Goal: Information Seeking & Learning: Learn about a topic

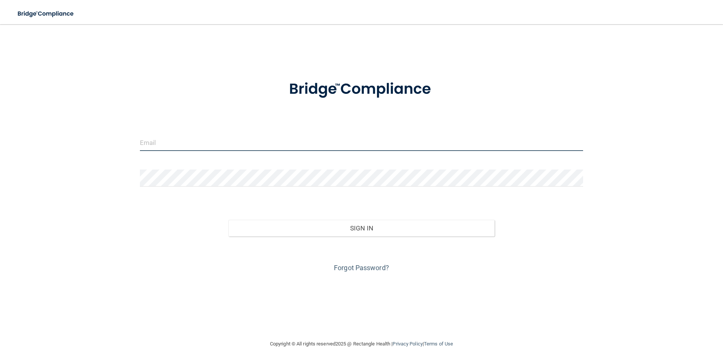
click at [168, 141] on input "email" at bounding box center [362, 142] width 444 height 17
type input "[PERSON_NAME][EMAIL_ADDRESS][DOMAIN_NAME]"
click at [346, 207] on div "Sign In" at bounding box center [361, 221] width 455 height 32
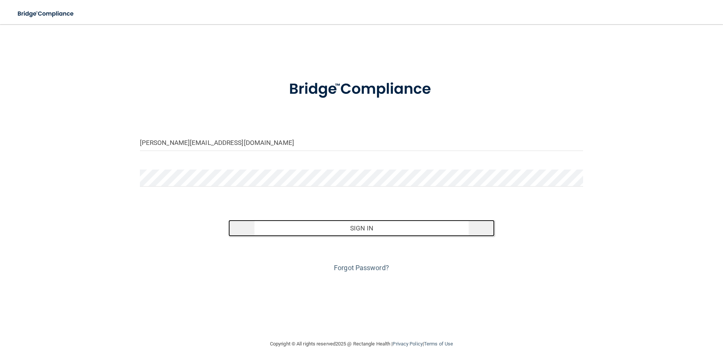
click at [375, 228] on button "Sign In" at bounding box center [361, 228] width 266 height 17
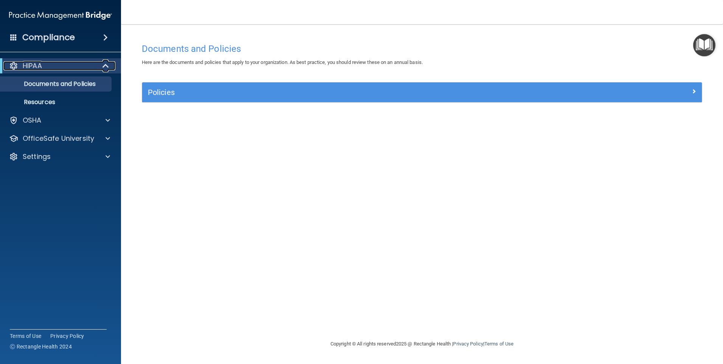
click at [63, 62] on div "HIPAA" at bounding box center [49, 65] width 93 height 9
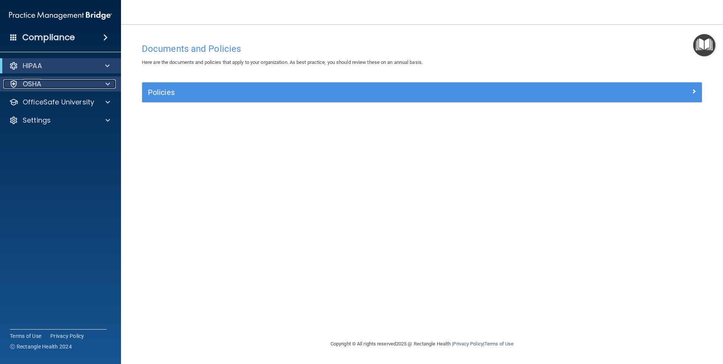
click at [76, 82] on div "OSHA" at bounding box center [50, 83] width 94 height 9
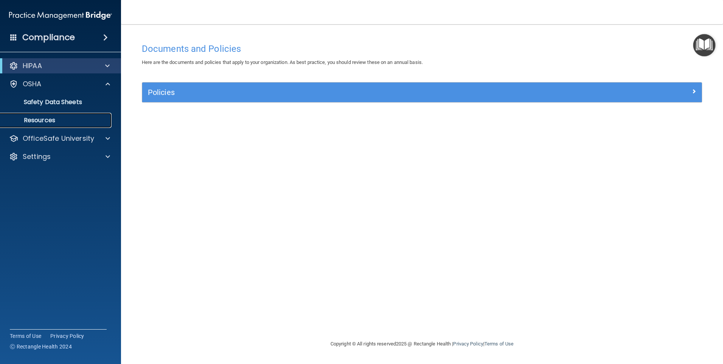
click at [82, 121] on p "Resources" at bounding box center [56, 121] width 103 height 8
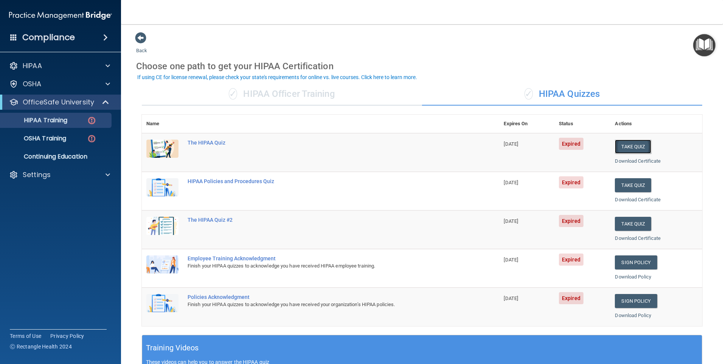
click at [632, 151] on button "Take Quiz" at bounding box center [633, 147] width 36 height 14
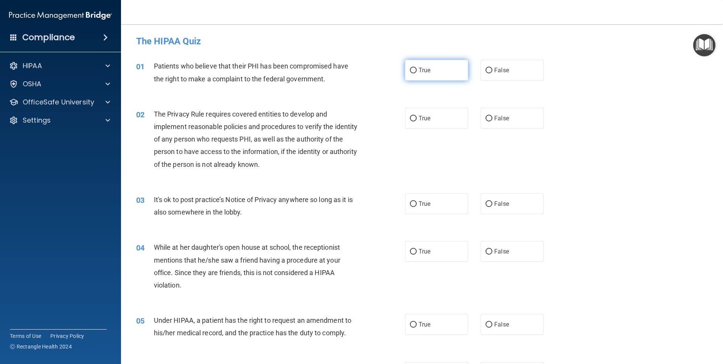
click at [427, 75] on label "True" at bounding box center [436, 70] width 63 height 21
click at [417, 73] on input "True" at bounding box center [413, 71] width 7 height 6
radio input "true"
drag, startPoint x: 429, startPoint y: 110, endPoint x: 429, endPoint y: 114, distance: 4.2
click at [429, 110] on label "True" at bounding box center [436, 118] width 63 height 21
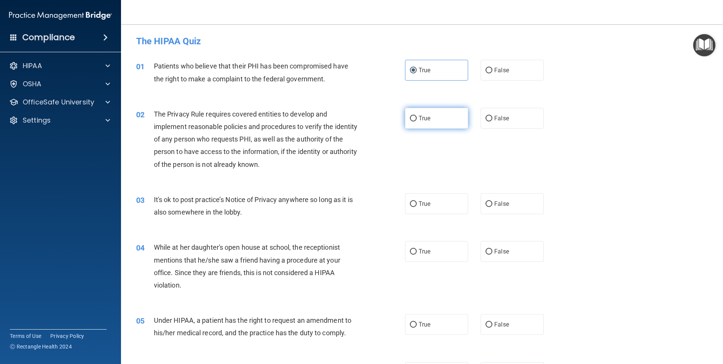
click at [417, 116] on input "True" at bounding box center [413, 119] width 7 height 6
radio input "true"
click at [508, 202] on label "False" at bounding box center [512, 203] width 63 height 21
click at [493, 202] on input "False" at bounding box center [489, 204] width 7 height 6
radio input "true"
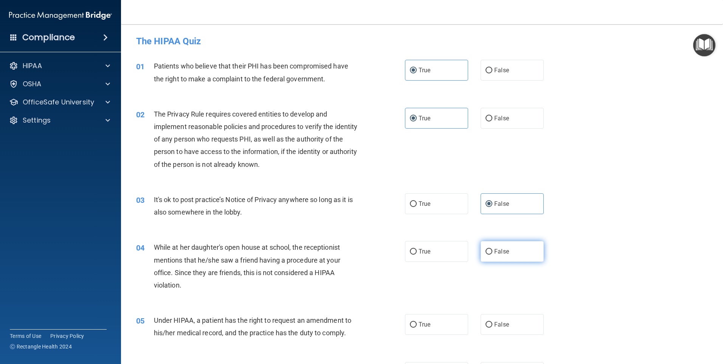
drag, startPoint x: 499, startPoint y: 252, endPoint x: 496, endPoint y: 256, distance: 5.9
click at [499, 252] on span "False" at bounding box center [501, 251] width 15 height 7
click at [493, 252] on input "False" at bounding box center [489, 252] width 7 height 6
radio input "true"
click at [497, 250] on span "False" at bounding box center [501, 251] width 15 height 7
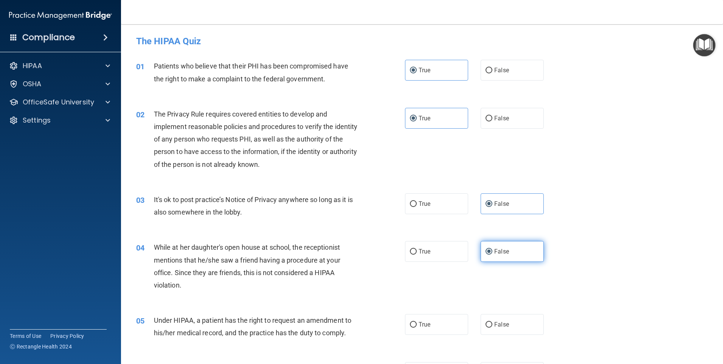
click at [493, 250] on input "False" at bounding box center [489, 252] width 7 height 6
click at [424, 328] on span "True" at bounding box center [425, 324] width 12 height 7
click at [417, 328] on input "True" at bounding box center [413, 325] width 7 height 6
radio input "true"
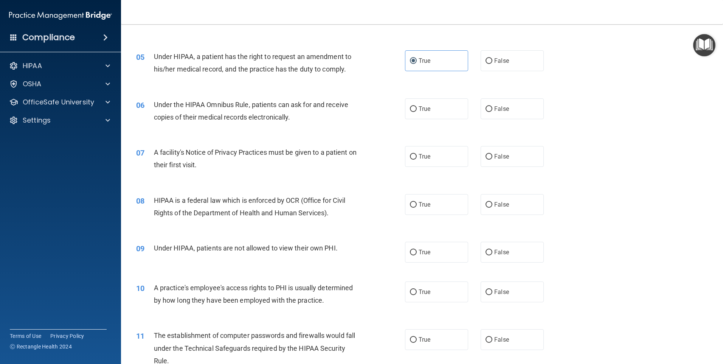
scroll to position [265, 0]
click at [434, 116] on label "True" at bounding box center [436, 107] width 63 height 21
click at [417, 111] on input "True" at bounding box center [413, 108] width 7 height 6
radio input "true"
click at [422, 155] on span "True" at bounding box center [425, 155] width 12 height 7
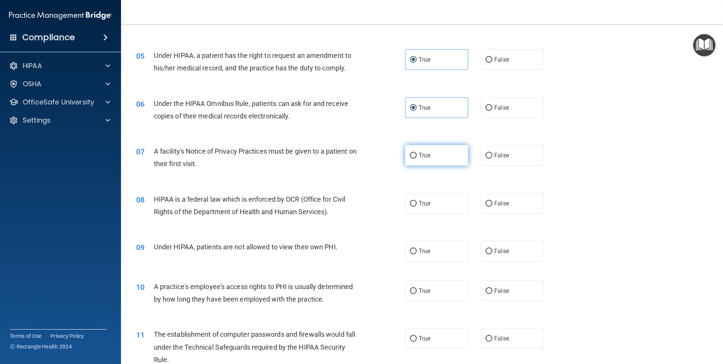
click at [417, 155] on input "True" at bounding box center [413, 156] width 7 height 6
radio input "true"
click at [423, 202] on span "True" at bounding box center [425, 203] width 12 height 7
click at [417, 202] on input "True" at bounding box center [413, 204] width 7 height 6
radio input "true"
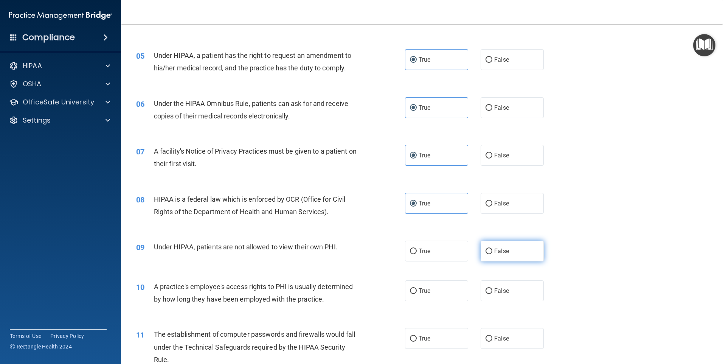
click at [500, 251] on span "False" at bounding box center [501, 250] width 15 height 7
click at [493, 251] on input "False" at bounding box center [489, 252] width 7 height 6
radio input "true"
click at [431, 293] on label "True" at bounding box center [436, 290] width 63 height 21
click at [417, 293] on input "True" at bounding box center [413, 291] width 7 height 6
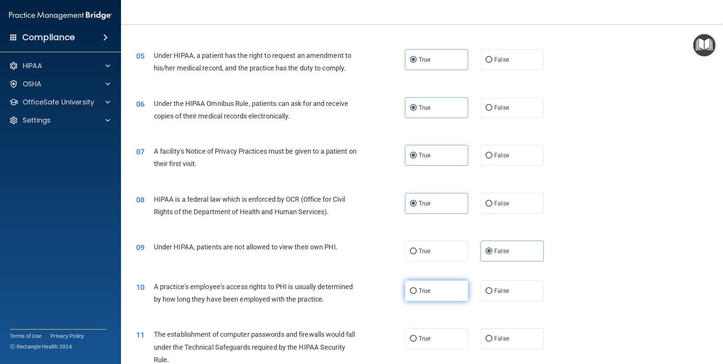
radio input "true"
click at [444, 294] on label "True" at bounding box center [436, 290] width 63 height 21
click at [417, 294] on input "True" at bounding box center [413, 291] width 7 height 6
click at [496, 296] on label "False" at bounding box center [512, 290] width 63 height 21
click at [493, 294] on input "False" at bounding box center [489, 291] width 7 height 6
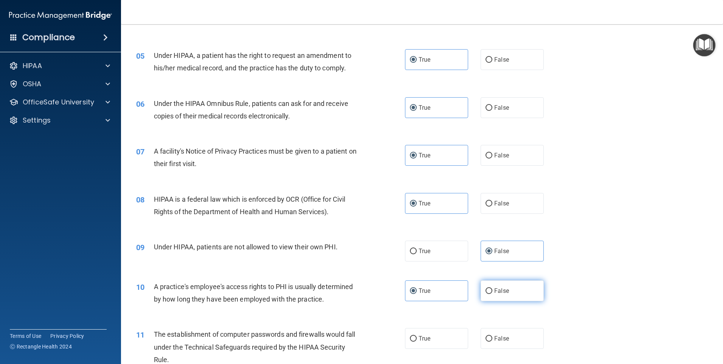
radio input "true"
radio input "false"
click at [445, 335] on label "True" at bounding box center [436, 338] width 63 height 21
click at [417, 336] on input "True" at bounding box center [413, 339] width 7 height 6
radio input "true"
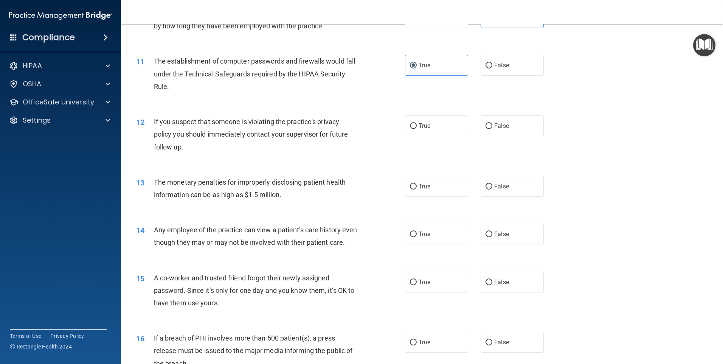
scroll to position [567, 0]
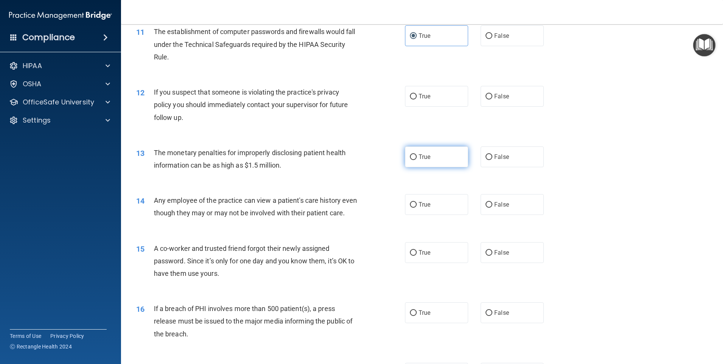
drag, startPoint x: 421, startPoint y: 98, endPoint x: 434, endPoint y: 154, distance: 56.7
click at [421, 100] on label "True" at bounding box center [436, 96] width 63 height 21
click at [417, 99] on input "True" at bounding box center [413, 97] width 7 height 6
radio input "true"
click at [434, 165] on label "True" at bounding box center [436, 156] width 63 height 21
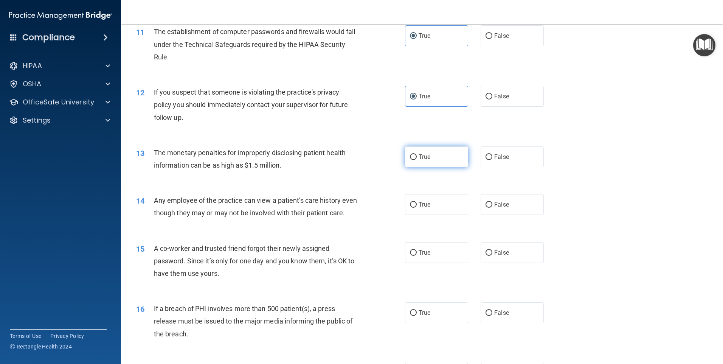
click at [417, 160] on input "True" at bounding box center [413, 157] width 7 height 6
radio input "true"
click at [496, 205] on span "False" at bounding box center [501, 204] width 15 height 7
click at [493, 205] on input "False" at bounding box center [489, 205] width 7 height 6
radio input "true"
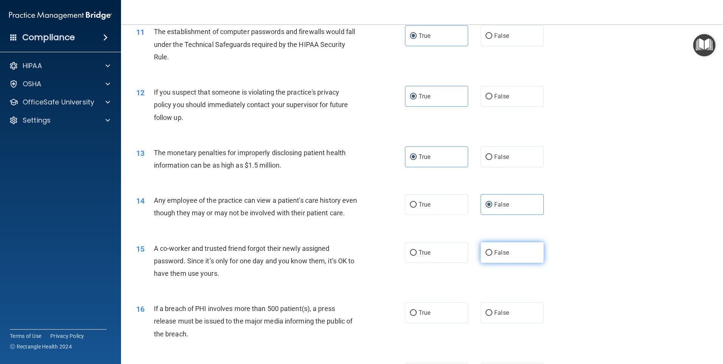
click at [507, 263] on label "False" at bounding box center [512, 252] width 63 height 21
click at [493, 256] on input "False" at bounding box center [489, 253] width 7 height 6
radio input "true"
click at [438, 323] on label "True" at bounding box center [436, 312] width 63 height 21
click at [417, 316] on input "True" at bounding box center [413, 313] width 7 height 6
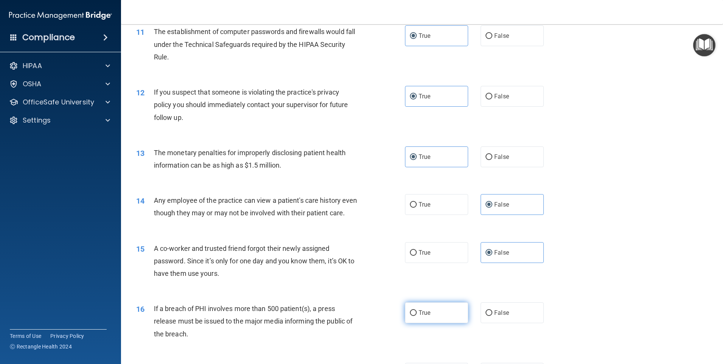
radio input "true"
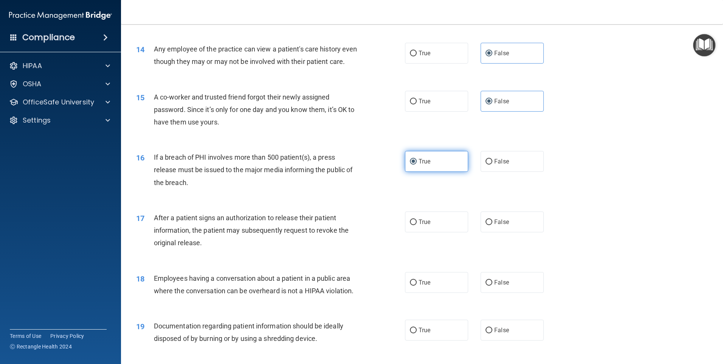
scroll to position [757, 0]
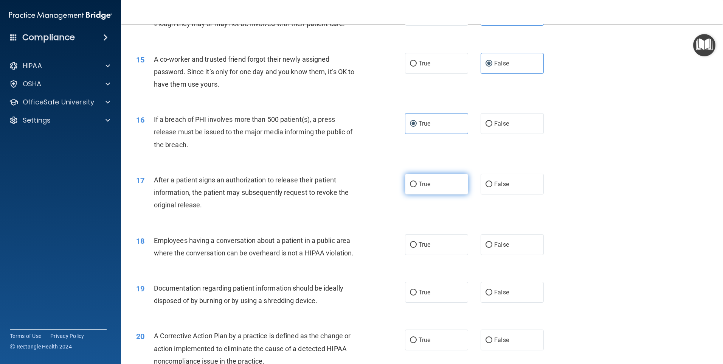
click at [435, 194] on label "True" at bounding box center [436, 184] width 63 height 21
click at [417, 187] on input "True" at bounding box center [413, 185] width 7 height 6
radio input "true"
click at [503, 248] on span "False" at bounding box center [501, 244] width 15 height 7
click at [493, 248] on input "False" at bounding box center [489, 245] width 7 height 6
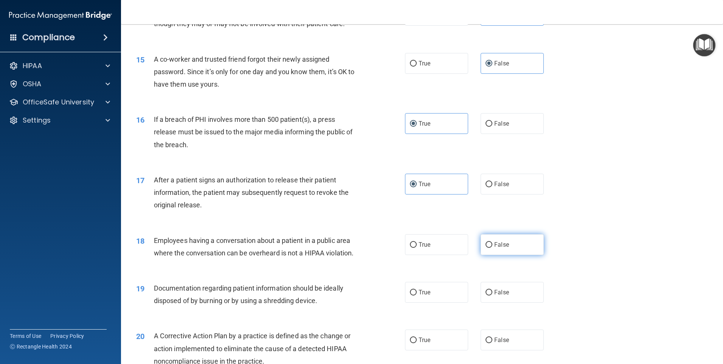
radio input "true"
click at [445, 303] on label "True" at bounding box center [436, 292] width 63 height 21
click at [417, 295] on input "True" at bounding box center [413, 293] width 7 height 6
radio input "true"
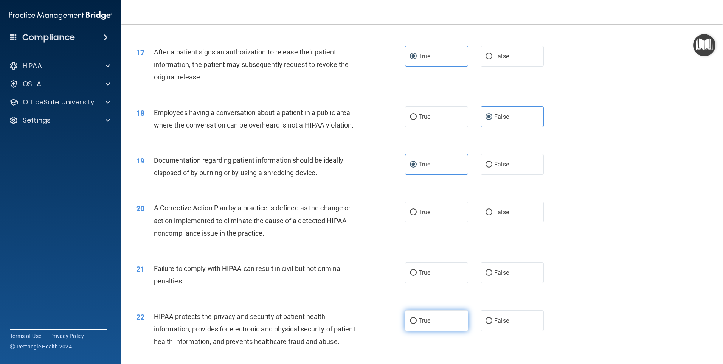
scroll to position [908, 0]
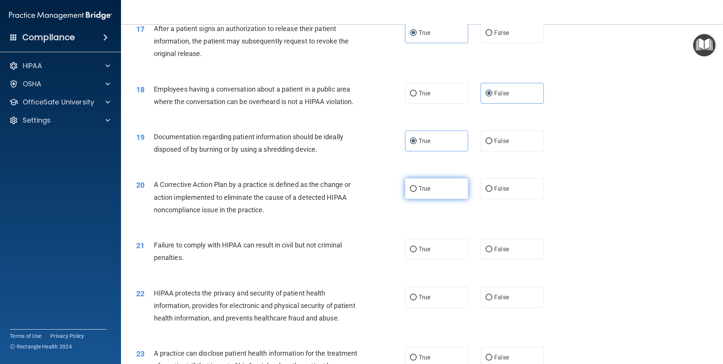
click at [432, 199] on label "True" at bounding box center [436, 188] width 63 height 21
click at [417, 192] on input "True" at bounding box center [413, 189] width 7 height 6
radio input "true"
click at [497, 253] on span "False" at bounding box center [501, 249] width 15 height 7
click at [493, 252] on input "False" at bounding box center [489, 250] width 7 height 6
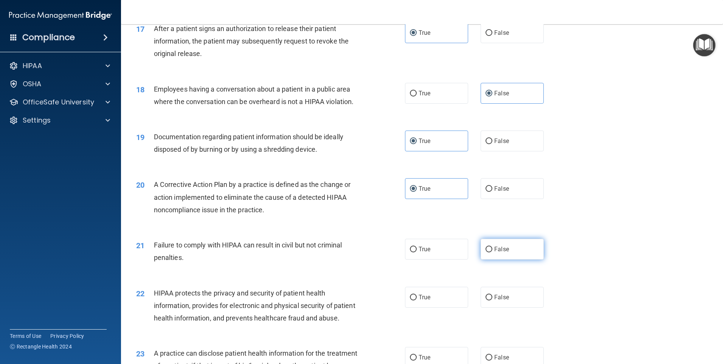
radio input "true"
click at [430, 308] on label "True" at bounding box center [436, 297] width 63 height 21
click at [417, 300] on input "True" at bounding box center [413, 298] width 7 height 6
radio input "true"
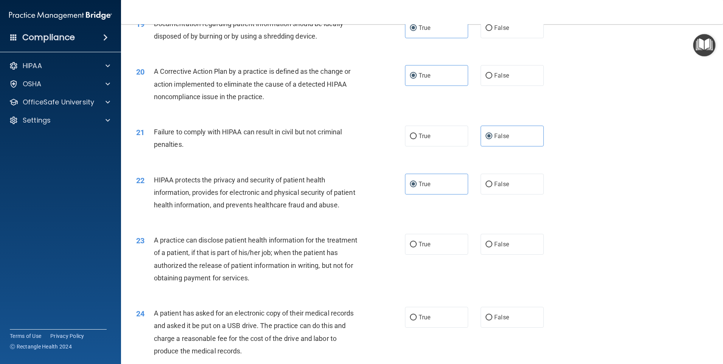
scroll to position [1021, 0]
click at [497, 247] on span "False" at bounding box center [501, 243] width 15 height 7
click at [493, 247] on input "False" at bounding box center [489, 244] width 7 height 6
radio input "true"
click at [446, 327] on label "True" at bounding box center [436, 316] width 63 height 21
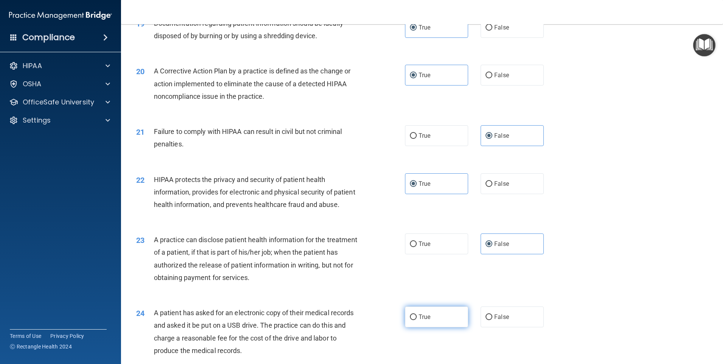
click at [417, 320] on input "True" at bounding box center [413, 317] width 7 height 6
radio input "true"
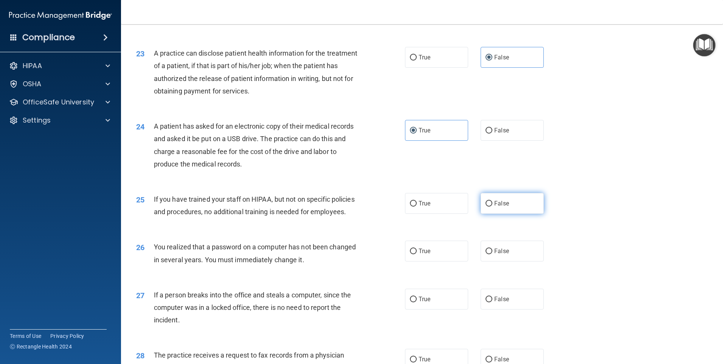
scroll to position [1211, 0]
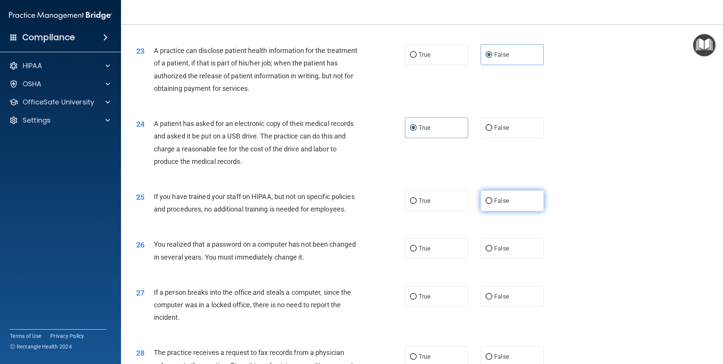
click at [499, 211] on label "False" at bounding box center [512, 200] width 63 height 21
click at [493, 204] on input "False" at bounding box center [489, 201] width 7 height 6
radio input "true"
click at [440, 259] on label "True" at bounding box center [436, 248] width 63 height 21
click at [417, 252] on input "True" at bounding box center [413, 249] width 7 height 6
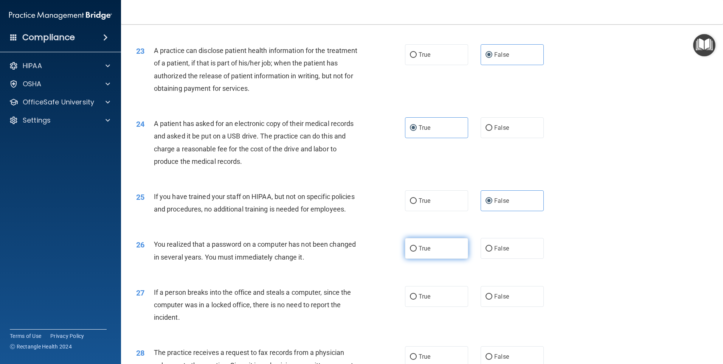
radio input "true"
click at [486, 300] on input "False" at bounding box center [489, 297] width 7 height 6
radio input "true"
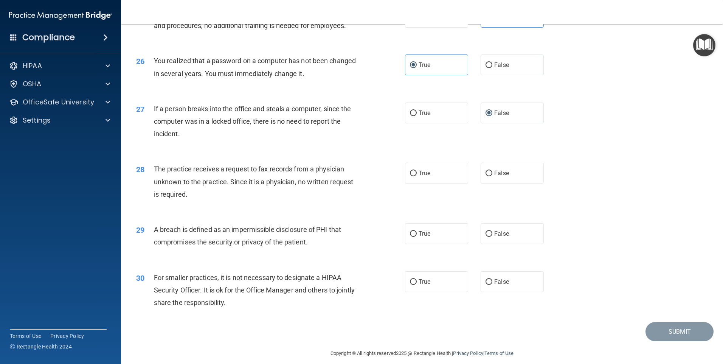
scroll to position [1400, 0]
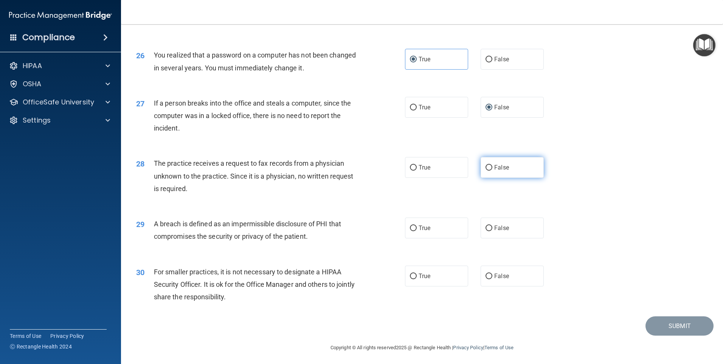
click at [481, 178] on label "False" at bounding box center [512, 167] width 63 height 21
click at [486, 171] on input "False" at bounding box center [489, 168] width 7 height 6
radio input "true"
click at [432, 238] on label "True" at bounding box center [436, 228] width 63 height 21
click at [417, 231] on input "True" at bounding box center [413, 228] width 7 height 6
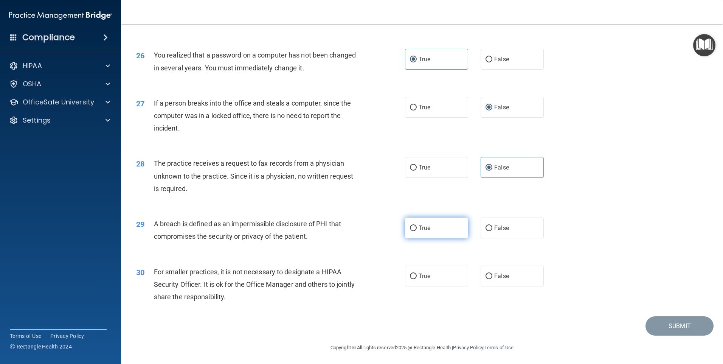
radio input "true"
click at [496, 280] on span "False" at bounding box center [501, 275] width 15 height 7
click at [493, 279] on input "False" at bounding box center [489, 277] width 7 height 6
radio input "true"
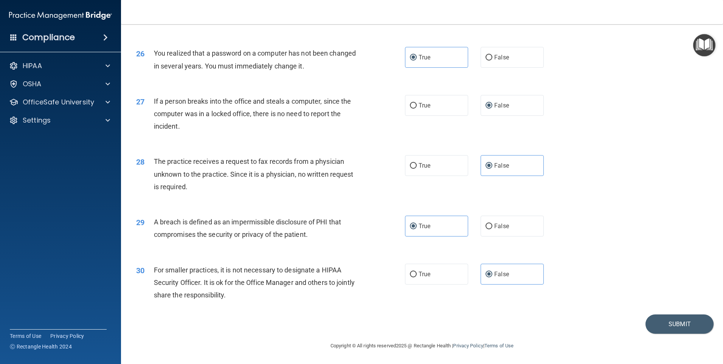
scroll to position [1439, 0]
click at [670, 327] on button "Submit" at bounding box center [680, 323] width 68 height 19
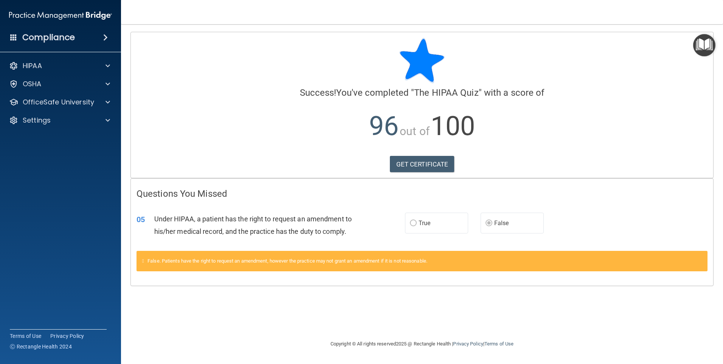
click at [493, 221] on label "False" at bounding box center [512, 223] width 63 height 21
click at [433, 228] on label "True" at bounding box center [436, 223] width 63 height 21
click at [483, 221] on label "False" at bounding box center [512, 223] width 63 height 21
click at [421, 166] on link "GET CERTIFICATE" at bounding box center [422, 164] width 65 height 17
click at [76, 109] on div "OfficeSafe University" at bounding box center [60, 102] width 121 height 15
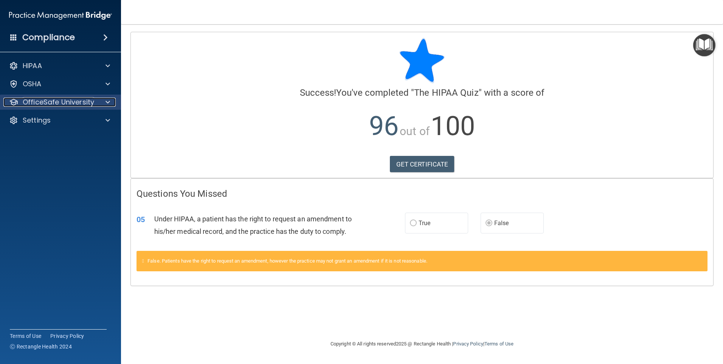
click at [89, 103] on p "OfficeSafe University" at bounding box center [58, 102] width 71 height 9
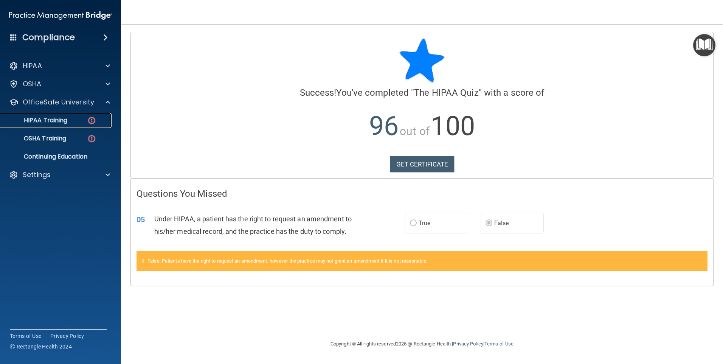
click at [72, 120] on div "HIPAA Training" at bounding box center [56, 121] width 103 height 8
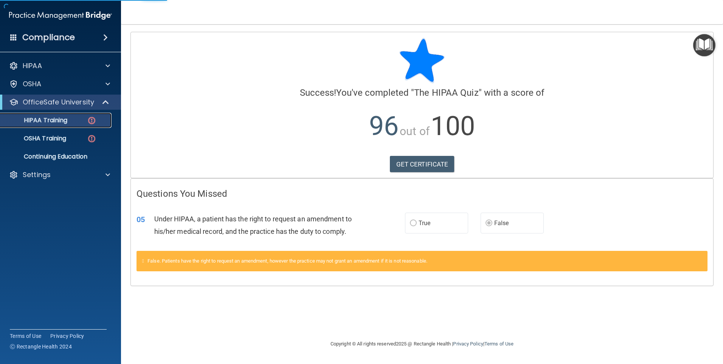
click at [91, 124] on img at bounding box center [91, 120] width 9 height 9
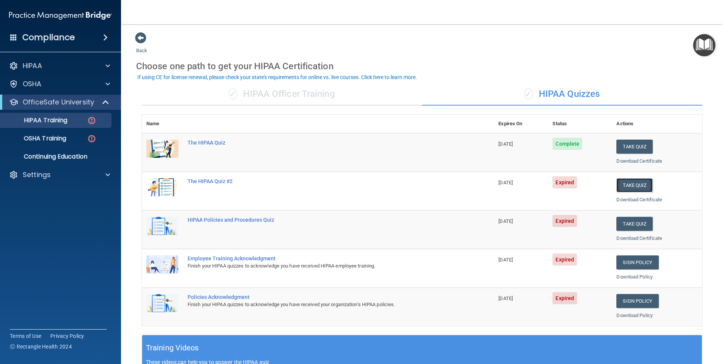
click at [627, 186] on button "Take Quiz" at bounding box center [635, 185] width 36 height 14
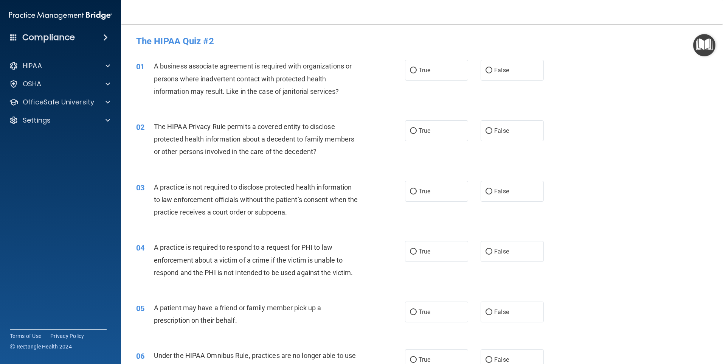
drag, startPoint x: 495, startPoint y: 74, endPoint x: 458, endPoint y: 118, distance: 58.0
click at [493, 77] on label "False" at bounding box center [512, 70] width 63 height 21
click at [493, 73] on input "False" at bounding box center [489, 71] width 7 height 6
radio input "true"
click at [449, 127] on label "True" at bounding box center [436, 130] width 63 height 21
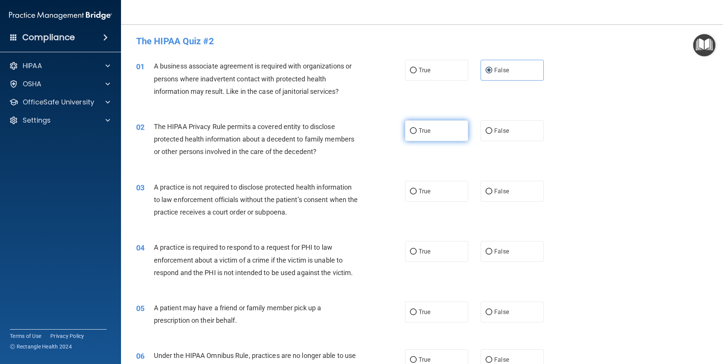
click at [417, 128] on input "True" at bounding box center [413, 131] width 7 height 6
radio input "true"
click at [509, 185] on label "False" at bounding box center [512, 191] width 63 height 21
click at [493, 189] on input "False" at bounding box center [489, 192] width 7 height 6
radio input "true"
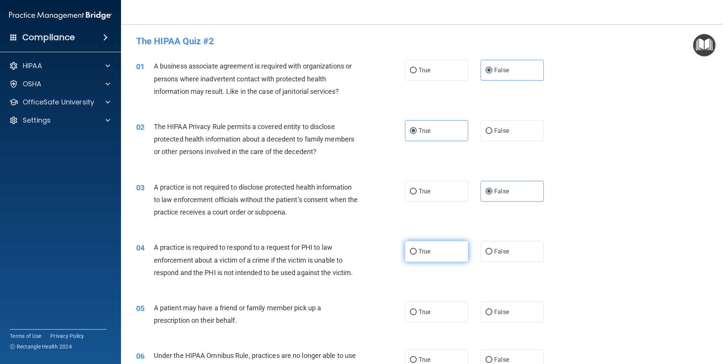
click at [428, 250] on span "True" at bounding box center [425, 251] width 12 height 7
click at [417, 250] on input "True" at bounding box center [413, 252] width 7 height 6
radio input "true"
click at [434, 312] on label "True" at bounding box center [436, 311] width 63 height 21
click at [417, 312] on input "True" at bounding box center [413, 312] width 7 height 6
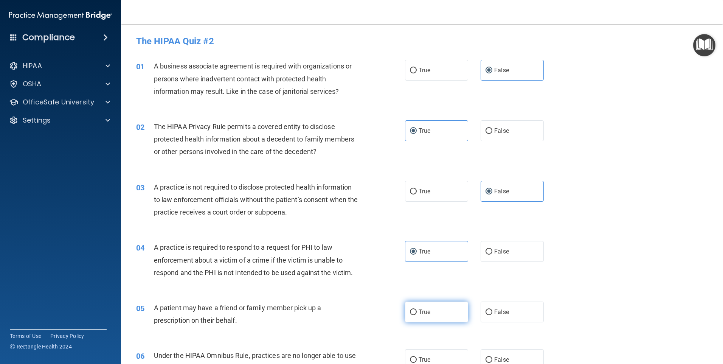
radio input "true"
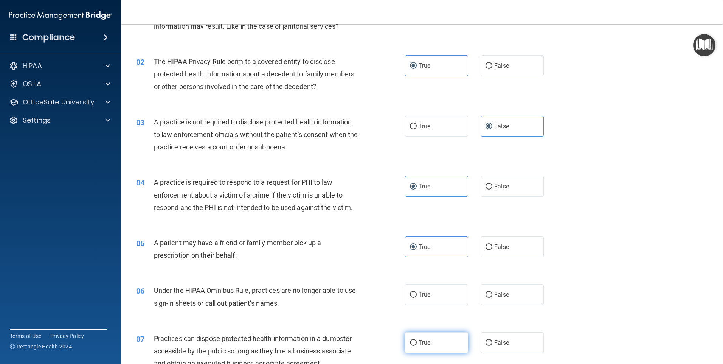
scroll to position [76, 0]
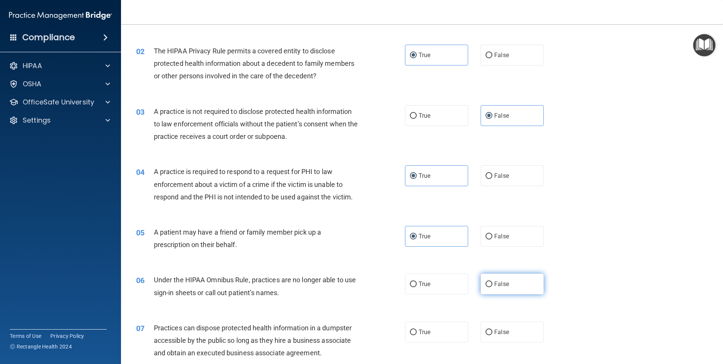
click at [512, 292] on label "False" at bounding box center [512, 284] width 63 height 21
click at [493, 287] on input "False" at bounding box center [489, 284] width 7 height 6
radio input "true"
click at [499, 326] on label "False" at bounding box center [512, 332] width 63 height 21
click at [493, 329] on input "False" at bounding box center [489, 332] width 7 height 6
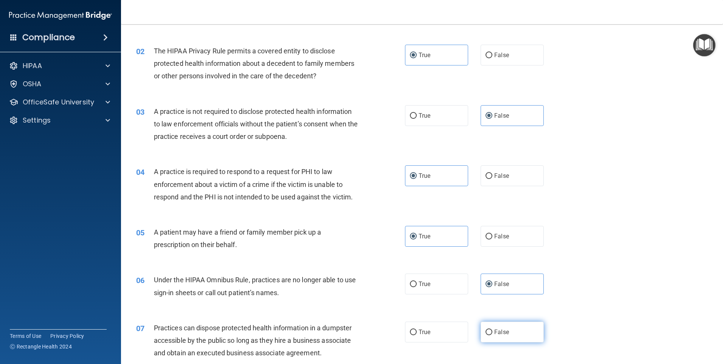
radio input "true"
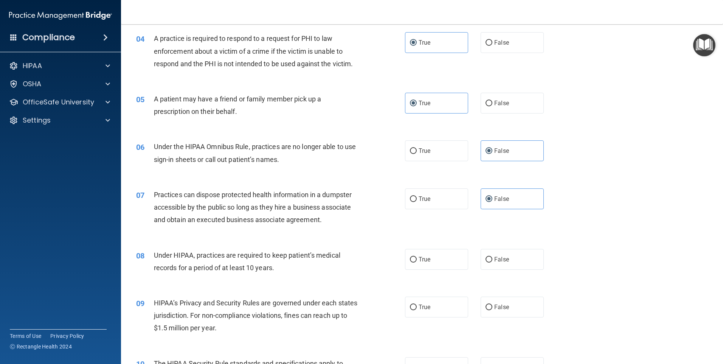
scroll to position [227, 0]
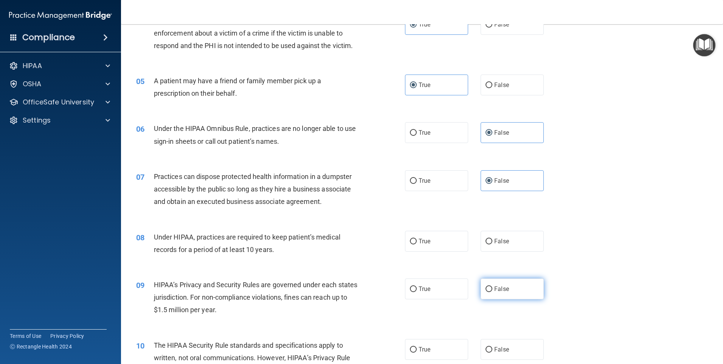
click at [491, 290] on label "False" at bounding box center [512, 288] width 63 height 21
click at [491, 290] on input "False" at bounding box center [489, 289] width 7 height 6
radio input "true"
drag, startPoint x: 493, startPoint y: 246, endPoint x: 495, endPoint y: 255, distance: 9.0
click at [493, 247] on label "False" at bounding box center [512, 241] width 63 height 21
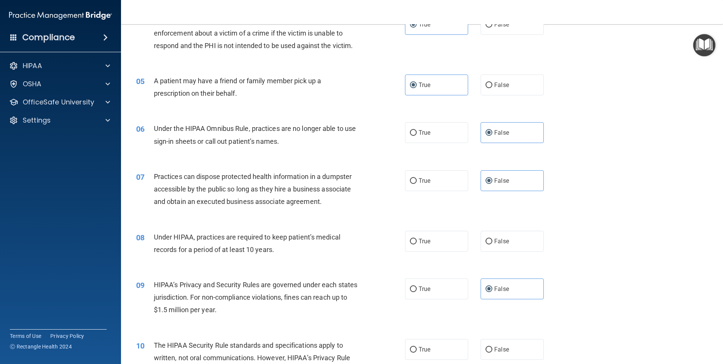
click at [493, 244] on input "False" at bounding box center [489, 242] width 7 height 6
radio input "true"
click at [444, 355] on label "True" at bounding box center [436, 349] width 63 height 21
click at [417, 353] on input "True" at bounding box center [413, 350] width 7 height 6
radio input "true"
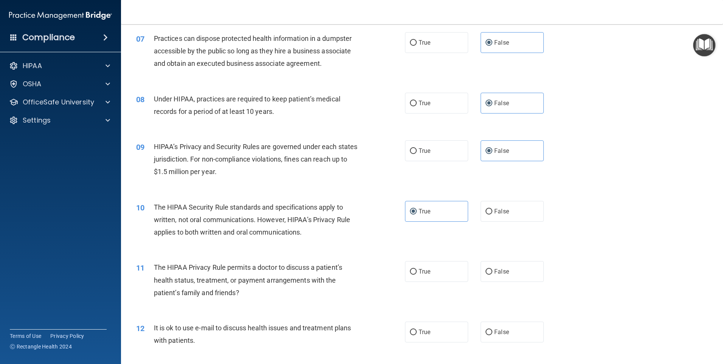
scroll to position [378, 0]
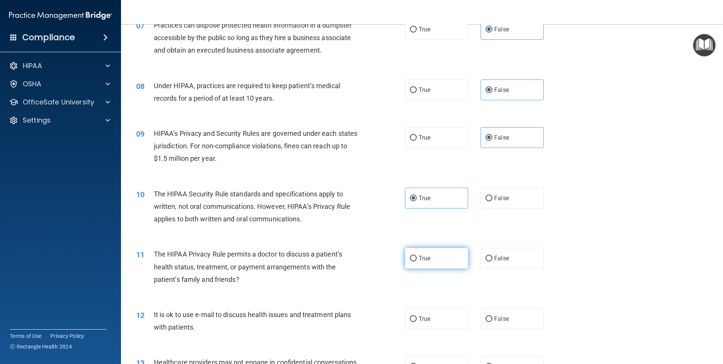
click at [440, 260] on label "True" at bounding box center [436, 258] width 63 height 21
click at [417, 260] on input "True" at bounding box center [413, 259] width 7 height 6
radio input "true"
click at [417, 323] on label "True" at bounding box center [436, 318] width 63 height 21
click at [417, 322] on input "True" at bounding box center [413, 319] width 7 height 6
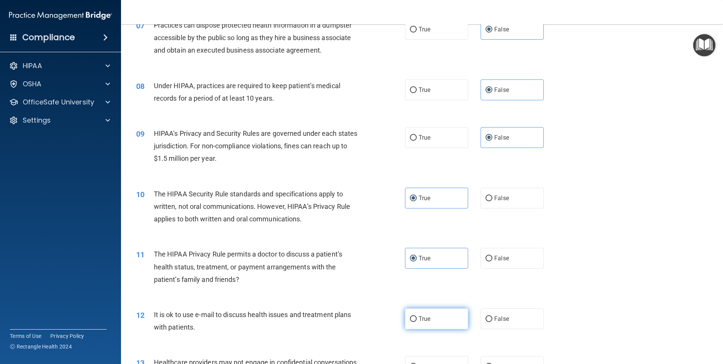
radio input "true"
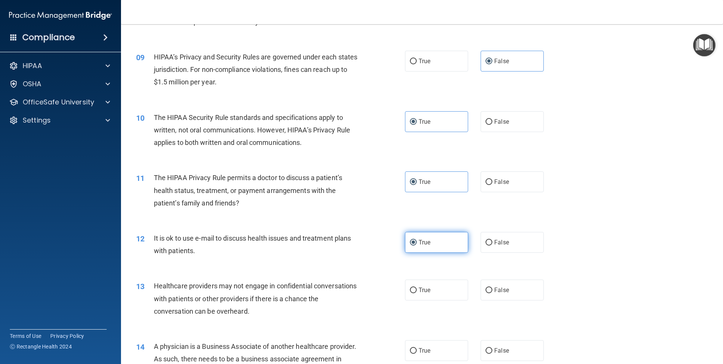
scroll to position [492, 0]
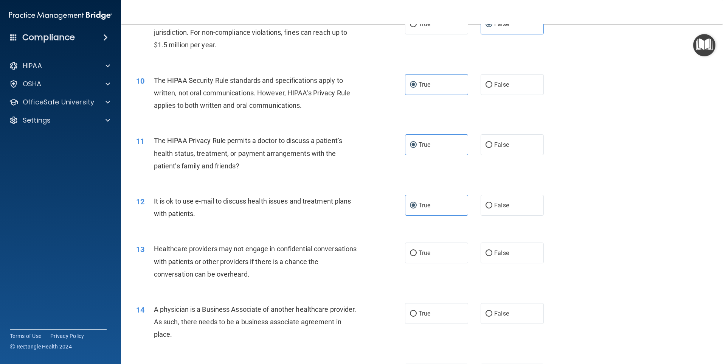
drag, startPoint x: 505, startPoint y: 249, endPoint x: 495, endPoint y: 277, distance: 29.2
click at [504, 251] on label "False" at bounding box center [512, 252] width 63 height 21
click at [493, 251] on input "False" at bounding box center [489, 253] width 7 height 6
radio input "true"
click at [500, 319] on label "False" at bounding box center [512, 313] width 63 height 21
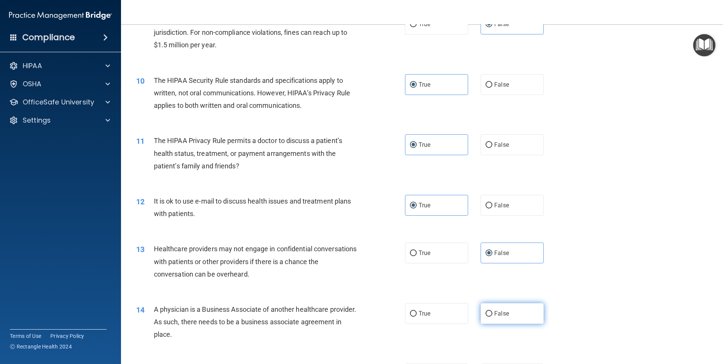
click at [493, 317] on input "False" at bounding box center [489, 314] width 7 height 6
radio input "true"
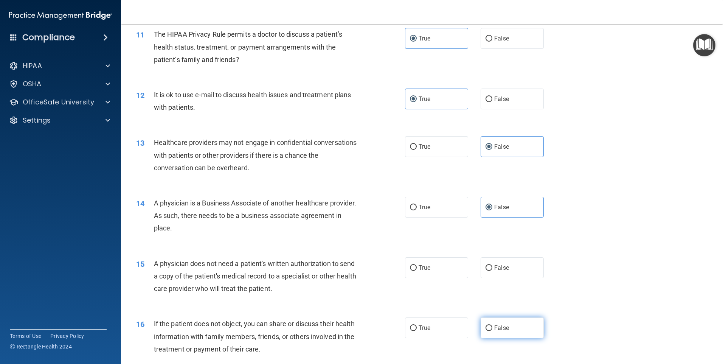
scroll to position [605, 0]
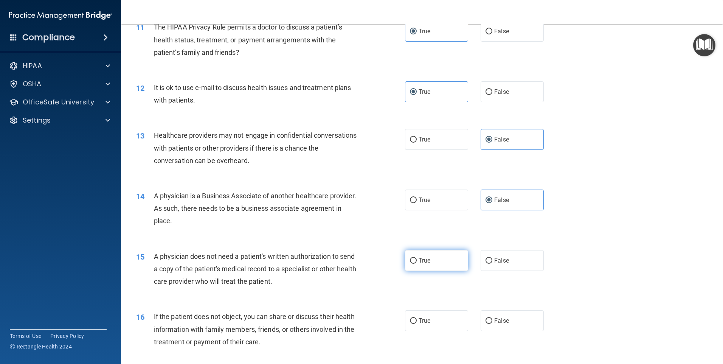
click at [427, 265] on label "True" at bounding box center [436, 260] width 63 height 21
click at [417, 264] on input "True" at bounding box center [413, 261] width 7 height 6
radio input "true"
click at [504, 322] on span "False" at bounding box center [501, 320] width 15 height 7
click at [493, 322] on input "False" at bounding box center [489, 321] width 7 height 6
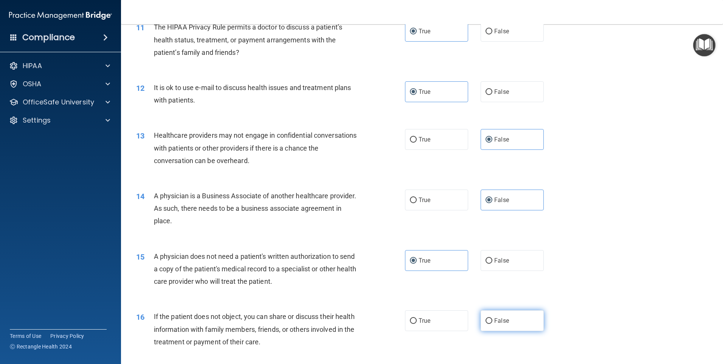
radio input "true"
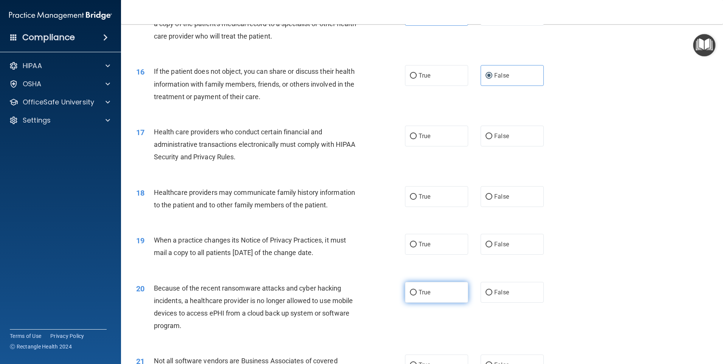
scroll to position [870, 0]
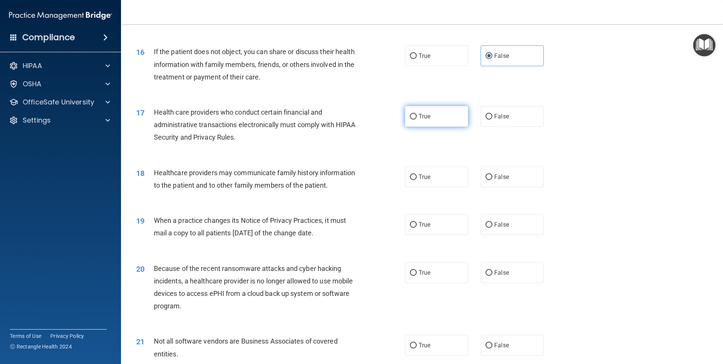
click at [435, 120] on label "True" at bounding box center [436, 116] width 63 height 21
click at [417, 120] on input "True" at bounding box center [413, 117] width 7 height 6
radio input "true"
click at [494, 175] on span "False" at bounding box center [501, 176] width 15 height 7
click at [492, 175] on input "False" at bounding box center [489, 177] width 7 height 6
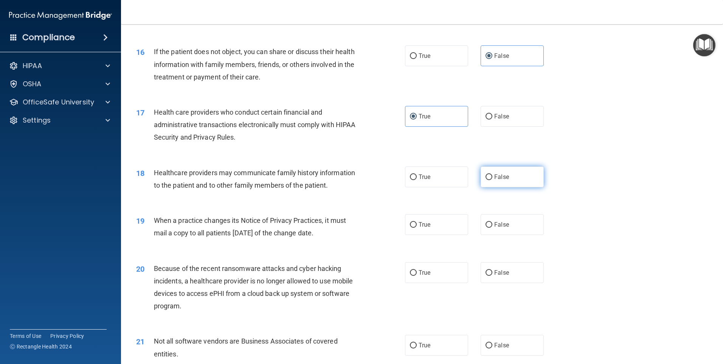
radio input "true"
click at [499, 227] on span "False" at bounding box center [501, 224] width 15 height 7
click at [493, 227] on input "False" at bounding box center [489, 225] width 7 height 6
radio input "true"
click at [503, 276] on label "False" at bounding box center [512, 272] width 63 height 21
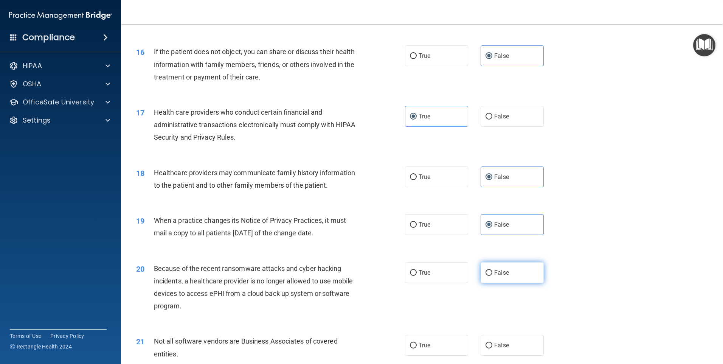
click at [493, 276] on input "False" at bounding box center [489, 273] width 7 height 6
radio input "true"
drag, startPoint x: 428, startPoint y: 345, endPoint x: 444, endPoint y: 342, distance: 16.2
click at [429, 345] on label "True" at bounding box center [436, 345] width 63 height 21
click at [417, 345] on input "True" at bounding box center [413, 346] width 7 height 6
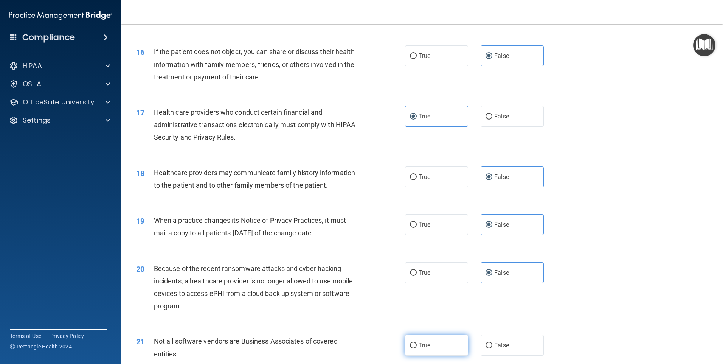
radio input "true"
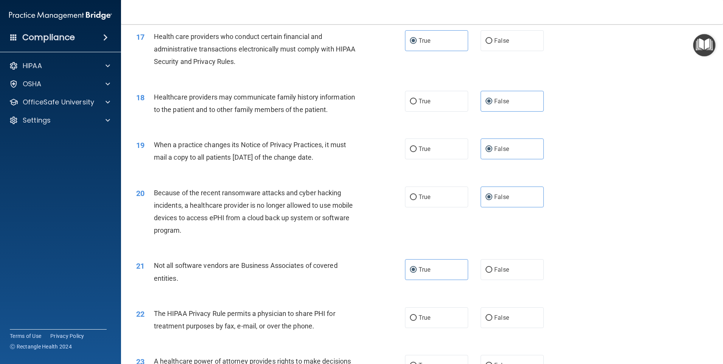
scroll to position [984, 0]
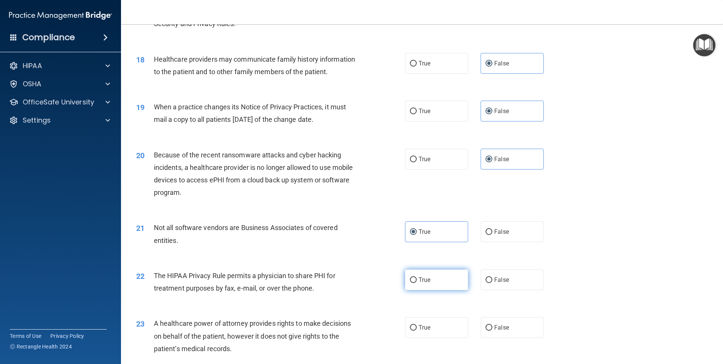
click at [427, 283] on span "True" at bounding box center [425, 279] width 12 height 7
click at [417, 283] on input "True" at bounding box center [413, 280] width 7 height 6
radio input "true"
click at [494, 326] on span "False" at bounding box center [501, 327] width 15 height 7
click at [491, 326] on input "False" at bounding box center [489, 328] width 7 height 6
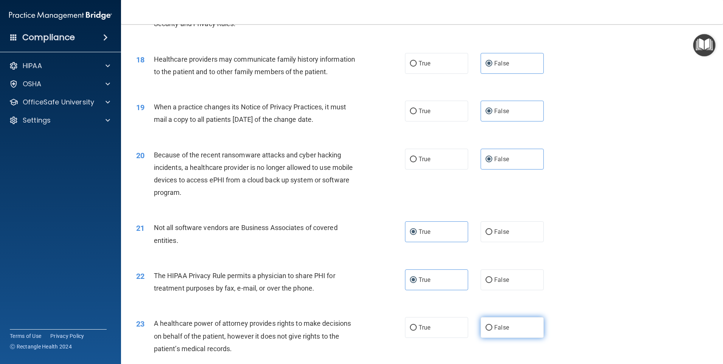
radio input "true"
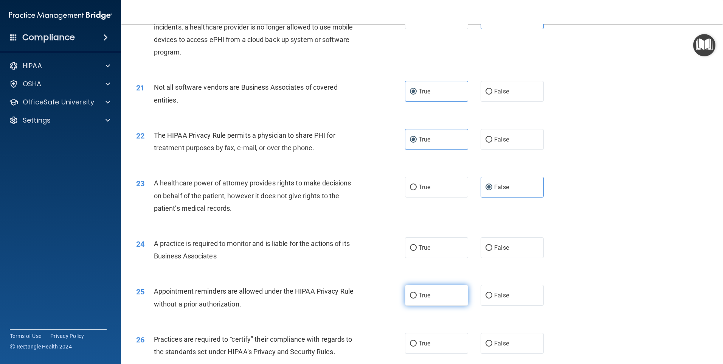
scroll to position [1135, 0]
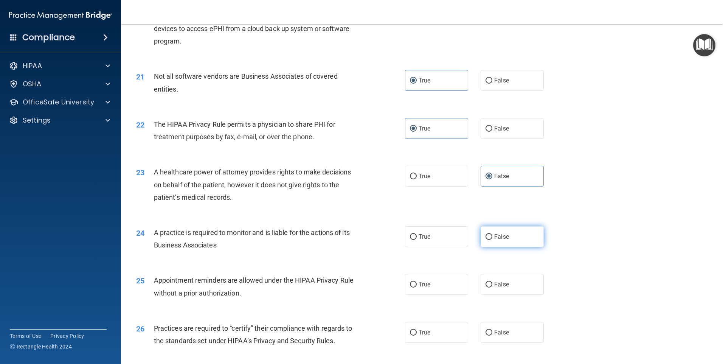
click at [491, 238] on label "False" at bounding box center [512, 236] width 63 height 21
click at [491, 238] on input "False" at bounding box center [489, 237] width 7 height 6
radio input "true"
click at [449, 290] on label "True" at bounding box center [436, 284] width 63 height 21
click at [417, 288] on input "True" at bounding box center [413, 285] width 7 height 6
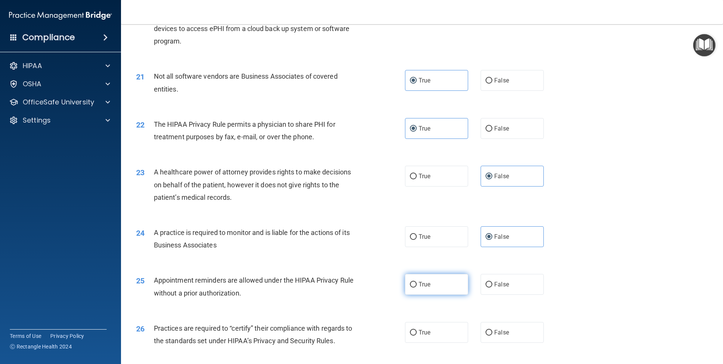
radio input "true"
click at [497, 331] on span "False" at bounding box center [501, 332] width 15 height 7
click at [493, 331] on input "False" at bounding box center [489, 333] width 7 height 6
radio input "true"
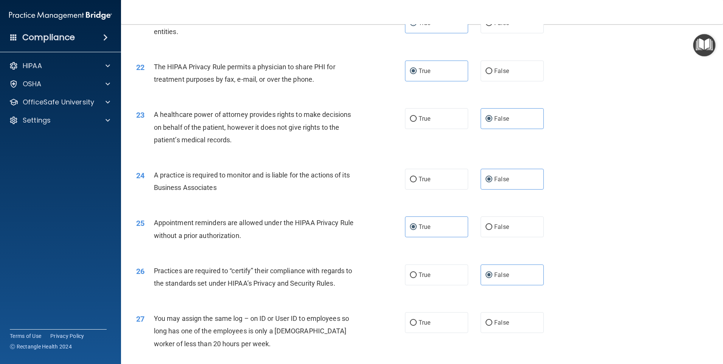
scroll to position [1248, 0]
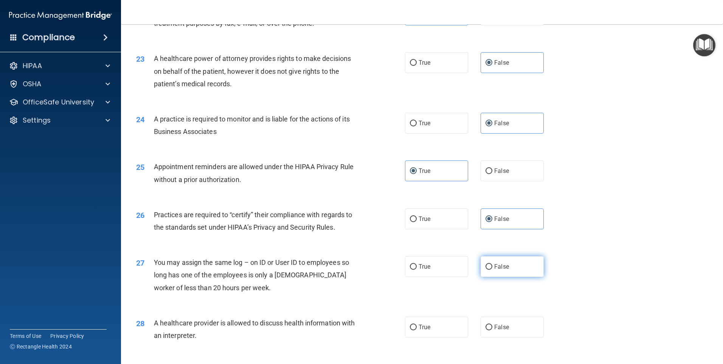
click at [484, 270] on label "False" at bounding box center [512, 266] width 63 height 21
click at [486, 270] on input "False" at bounding box center [489, 267] width 7 height 6
radio input "true"
click at [434, 328] on label "True" at bounding box center [436, 327] width 63 height 21
click at [417, 328] on input "True" at bounding box center [413, 328] width 7 height 6
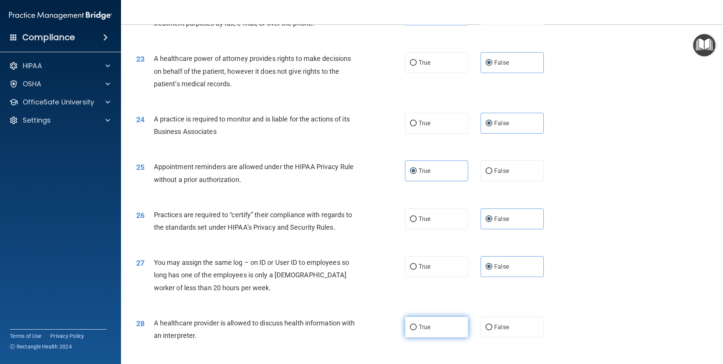
radio input "true"
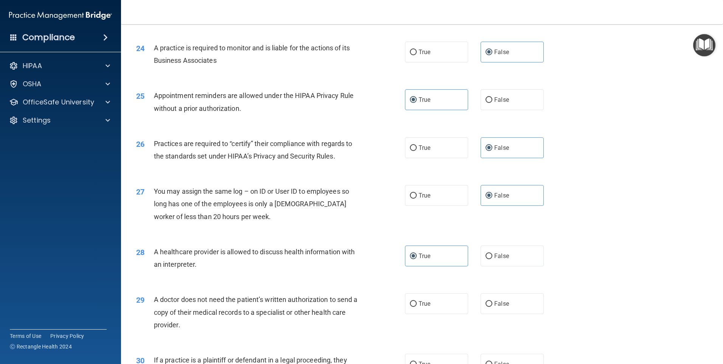
scroll to position [1324, 0]
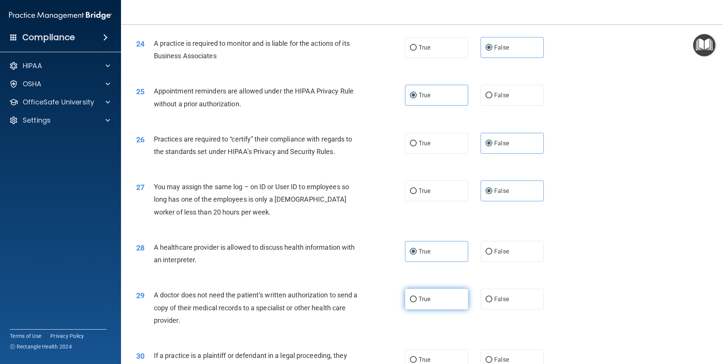
click at [437, 298] on label "True" at bounding box center [436, 299] width 63 height 21
click at [417, 298] on input "True" at bounding box center [413, 300] width 7 height 6
radio input "true"
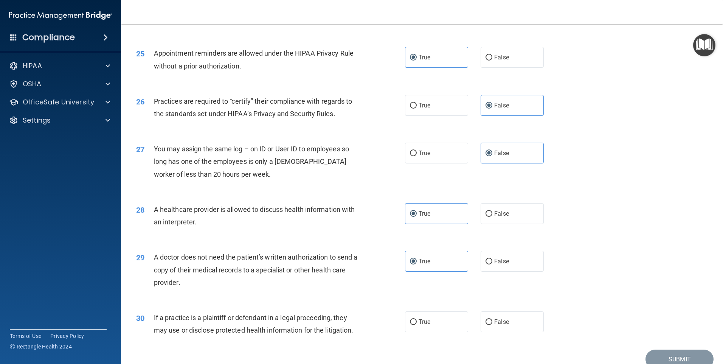
scroll to position [1397, 0]
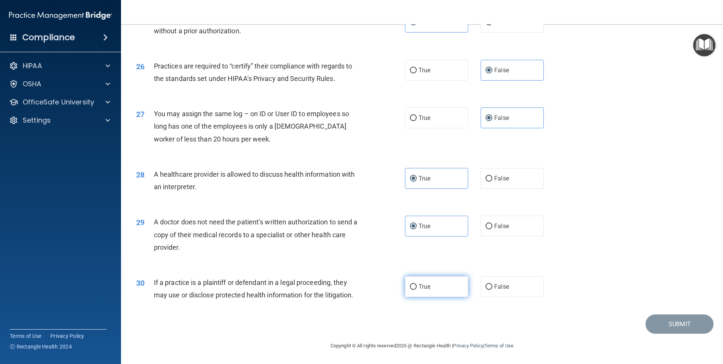
click at [435, 289] on label "True" at bounding box center [436, 286] width 63 height 21
click at [417, 289] on input "True" at bounding box center [413, 287] width 7 height 6
radio input "true"
click at [676, 326] on button "Submit" at bounding box center [680, 323] width 68 height 19
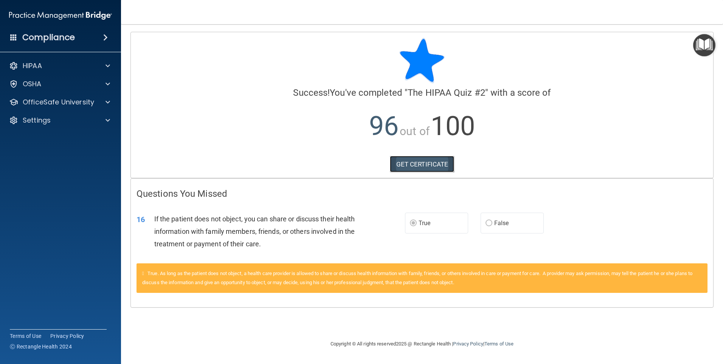
click at [437, 166] on link "GET CERTIFICATE" at bounding box center [422, 164] width 65 height 17
click at [353, 281] on span "True. As long as the patient does not object, a health care provider is allowed…" at bounding box center [417, 277] width 550 height 15
click at [81, 103] on p "OfficeSafe University" at bounding box center [58, 102] width 71 height 9
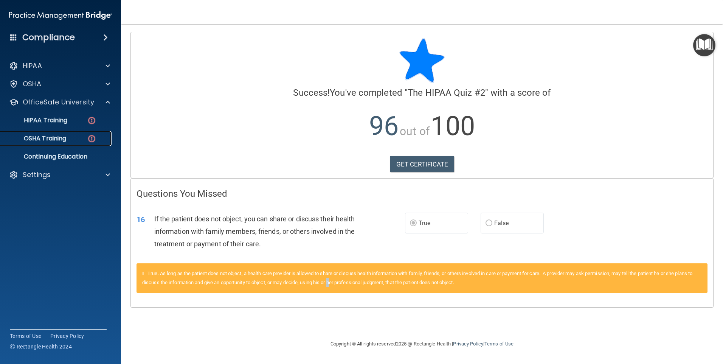
click at [96, 136] on img at bounding box center [91, 138] width 9 height 9
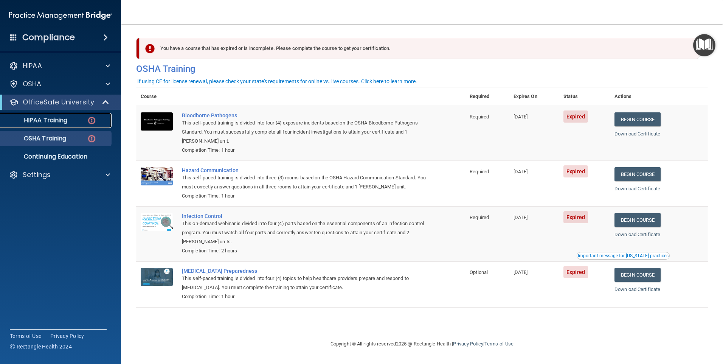
click at [71, 121] on div "HIPAA Training" at bounding box center [56, 121] width 103 height 8
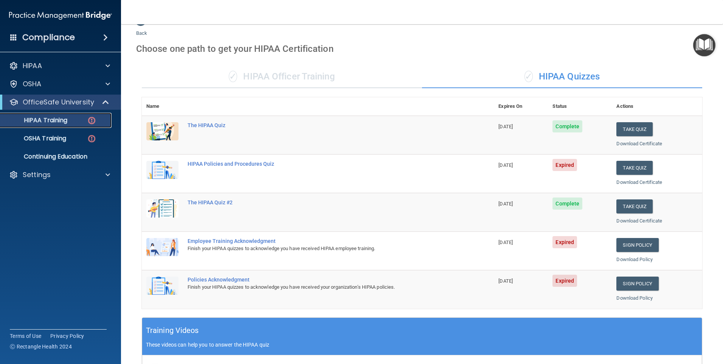
scroll to position [17, 0]
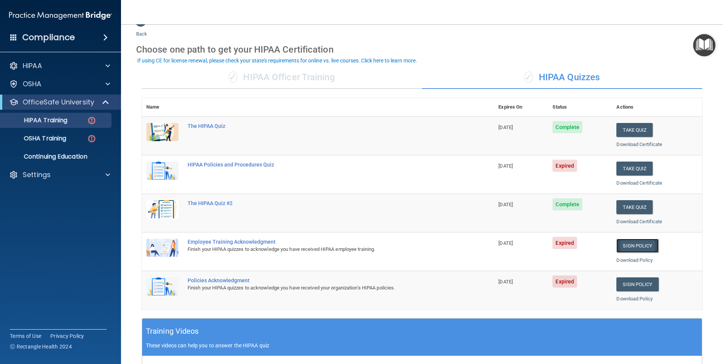
click at [626, 246] on link "Sign Policy" at bounding box center [638, 246] width 42 height 14
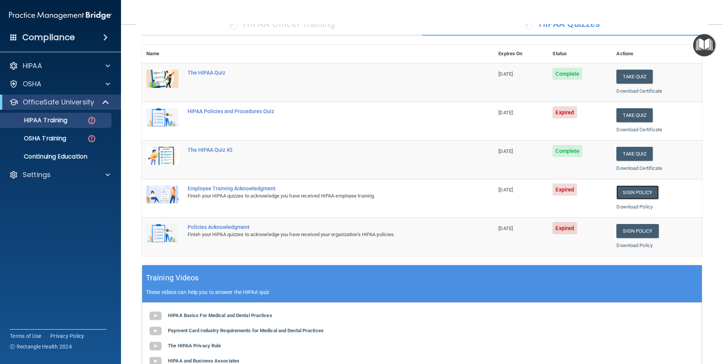
scroll to position [54, 0]
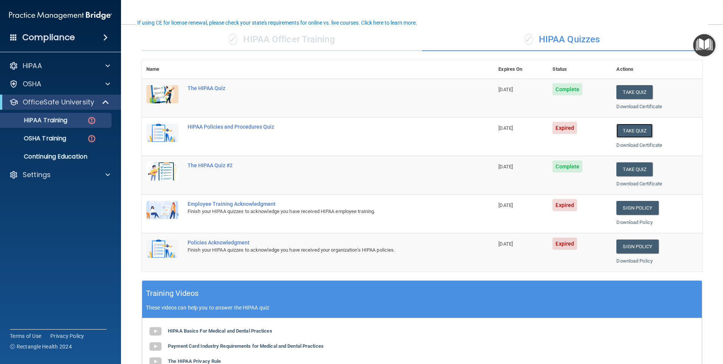
drag, startPoint x: 636, startPoint y: 131, endPoint x: 525, endPoint y: 282, distance: 187.0
click at [525, 282] on div "✓ HIPAA Officer Training ✓ HIPAA Quizzes Name Expires On Status Actions The HIP…" at bounding box center [422, 254] width 572 height 462
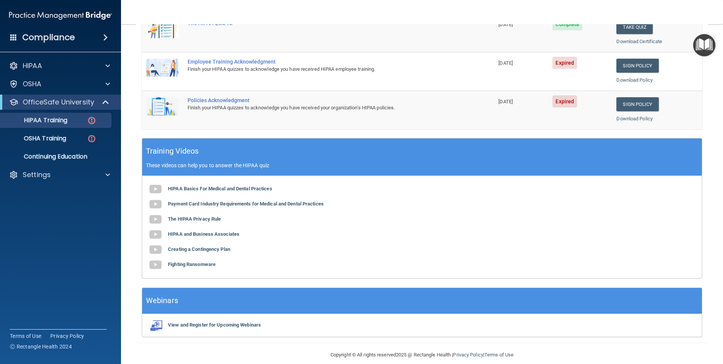
scroll to position [206, 0]
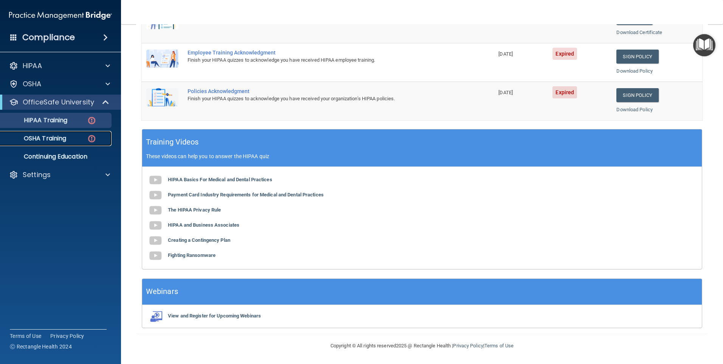
click at [83, 135] on div "OSHA Training" at bounding box center [56, 139] width 103 height 8
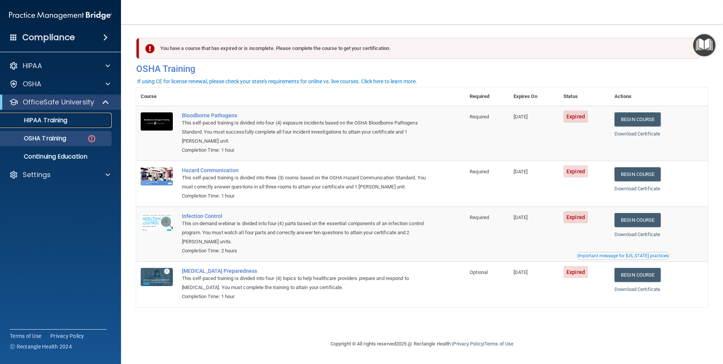
click at [84, 120] on div "HIPAA Training" at bounding box center [56, 121] width 103 height 8
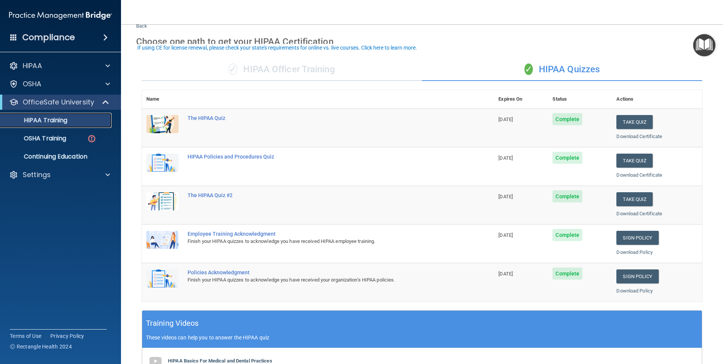
scroll to position [38, 0]
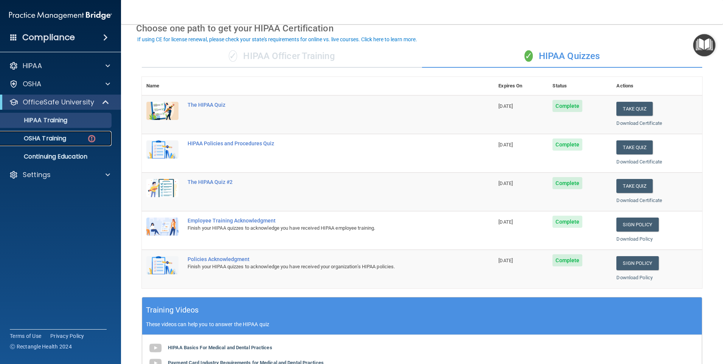
click at [94, 140] on img at bounding box center [91, 138] width 9 height 9
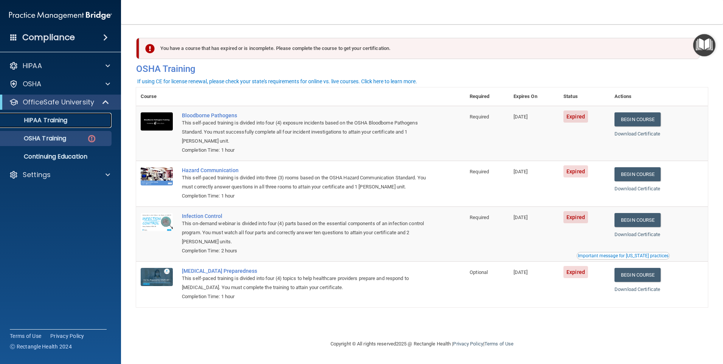
click at [85, 124] on link "HIPAA Training" at bounding box center [51, 120] width 119 height 15
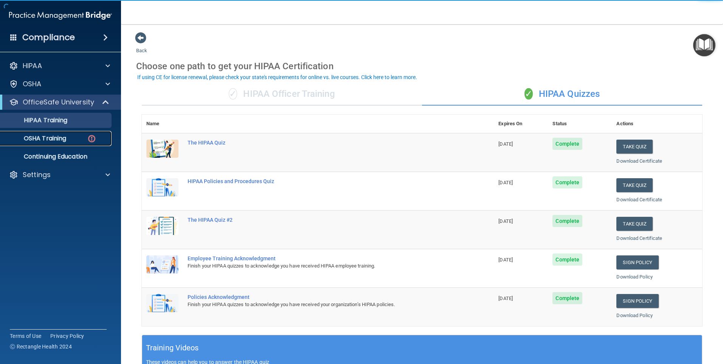
click at [83, 138] on div "OSHA Training" at bounding box center [56, 139] width 103 height 8
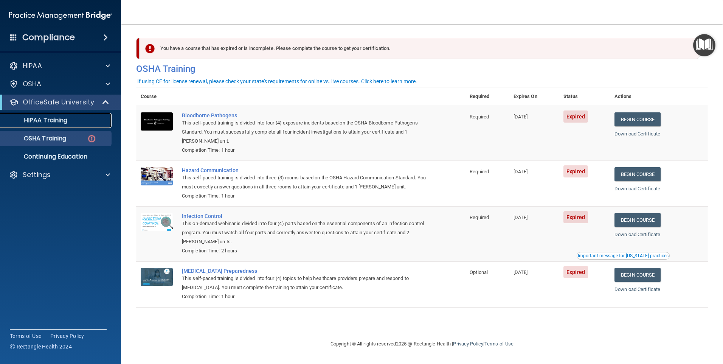
click at [84, 122] on div "HIPAA Training" at bounding box center [56, 121] width 103 height 8
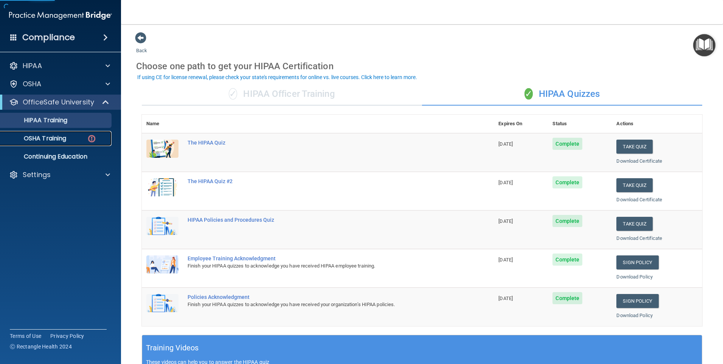
click at [77, 139] on div "OSHA Training" at bounding box center [56, 139] width 103 height 8
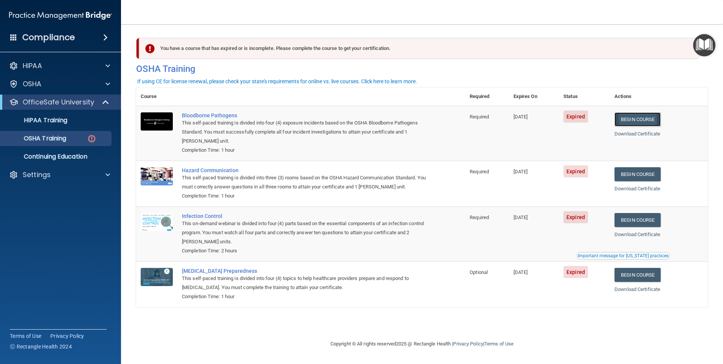
click at [656, 123] on link "Begin Course" at bounding box center [638, 119] width 46 height 14
click at [639, 121] on link "Begin Course" at bounding box center [638, 119] width 46 height 14
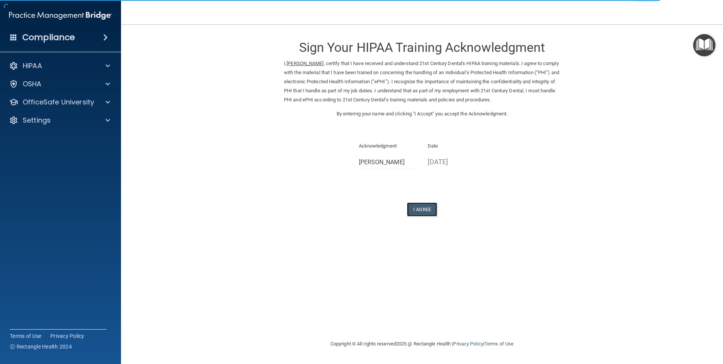
click at [423, 208] on button "I Agree" at bounding box center [422, 209] width 30 height 14
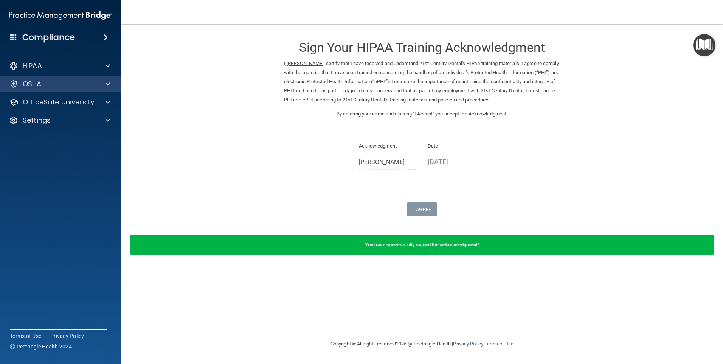
click at [42, 90] on div "OSHA" at bounding box center [60, 83] width 121 height 15
click at [108, 85] on span at bounding box center [108, 83] width 5 height 9
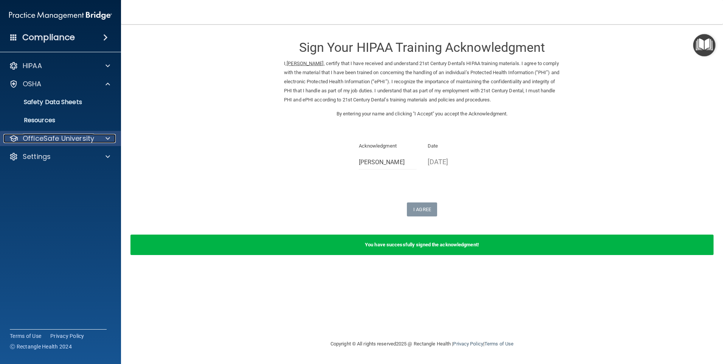
click at [104, 137] on div at bounding box center [106, 138] width 19 height 9
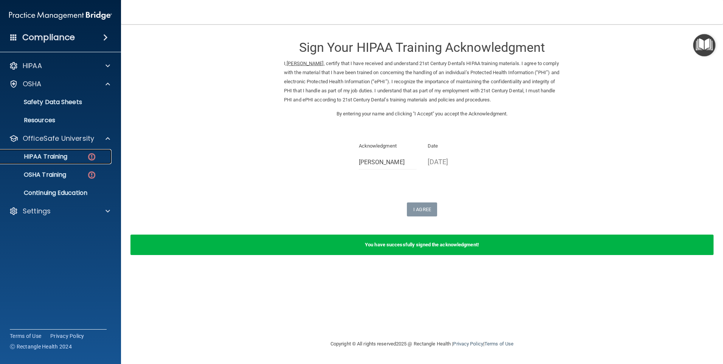
click at [87, 158] on div "HIPAA Training" at bounding box center [56, 157] width 103 height 8
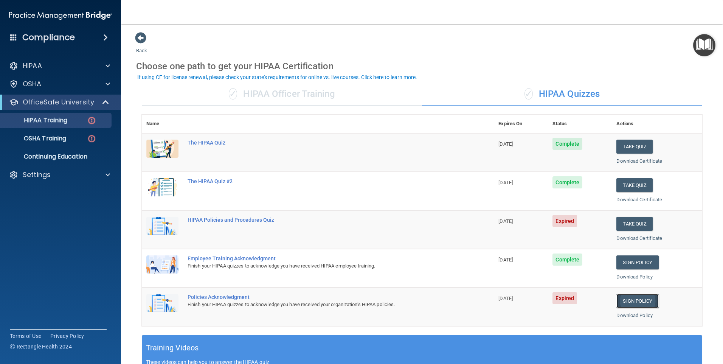
click at [638, 298] on link "Sign Policy" at bounding box center [638, 301] width 42 height 14
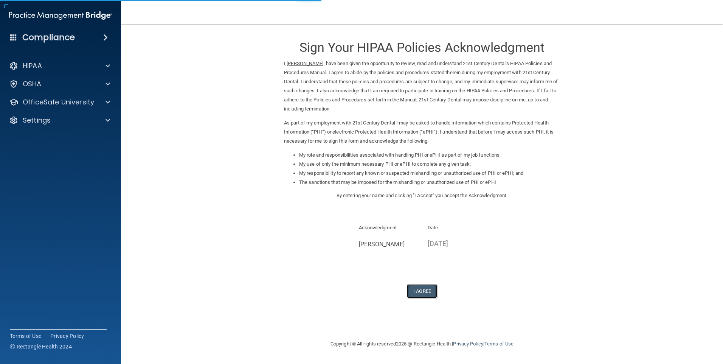
click at [427, 297] on button "I Agree" at bounding box center [422, 291] width 30 height 14
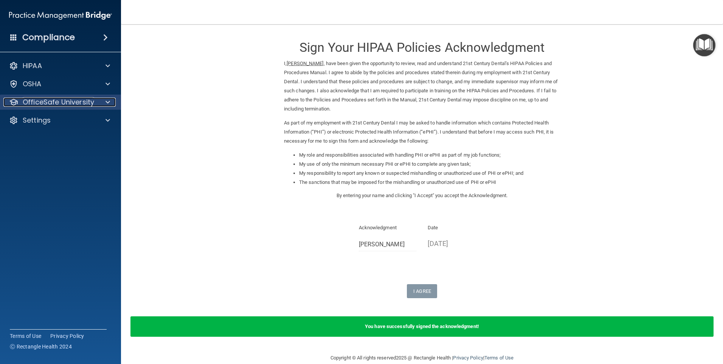
click at [52, 100] on p "OfficeSafe University" at bounding box center [58, 102] width 71 height 9
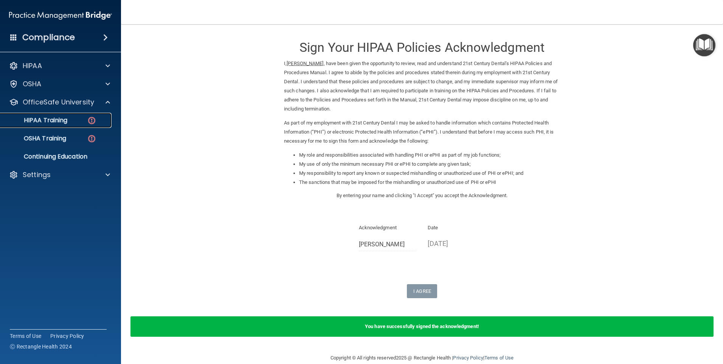
click at [77, 122] on div "HIPAA Training" at bounding box center [56, 121] width 103 height 8
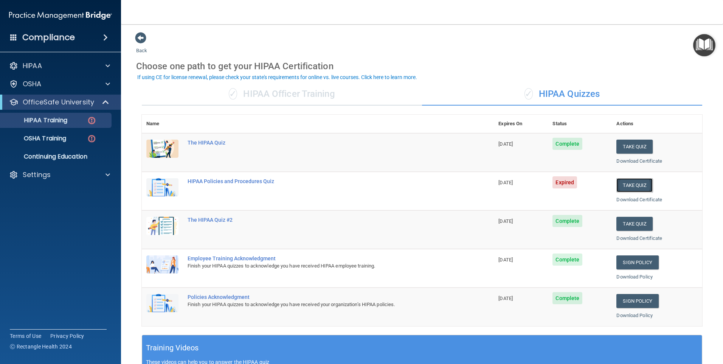
click at [634, 187] on button "Take Quiz" at bounding box center [635, 185] width 36 height 14
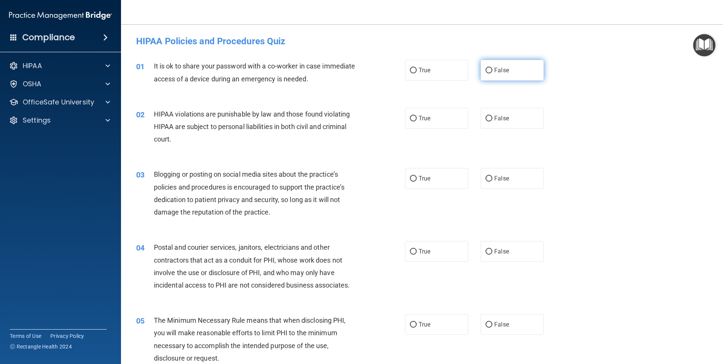
click at [497, 73] on span "False" at bounding box center [501, 70] width 15 height 7
click at [493, 73] on input "False" at bounding box center [489, 71] width 7 height 6
radio input "true"
click at [442, 110] on label "True" at bounding box center [436, 118] width 63 height 21
click at [417, 116] on input "True" at bounding box center [413, 119] width 7 height 6
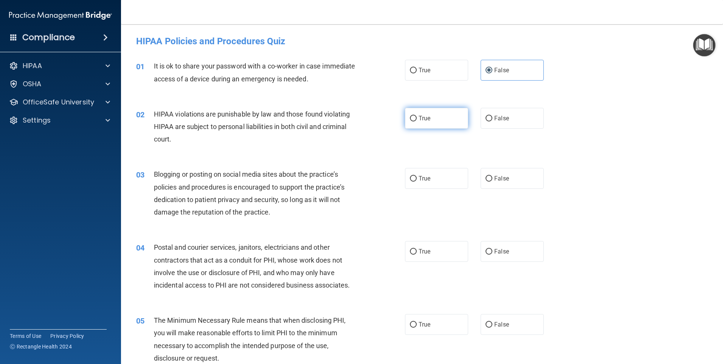
radio input "true"
click at [505, 183] on label "False" at bounding box center [512, 178] width 63 height 21
click at [493, 182] on input "False" at bounding box center [489, 179] width 7 height 6
radio input "true"
click at [429, 252] on label "True" at bounding box center [436, 251] width 63 height 21
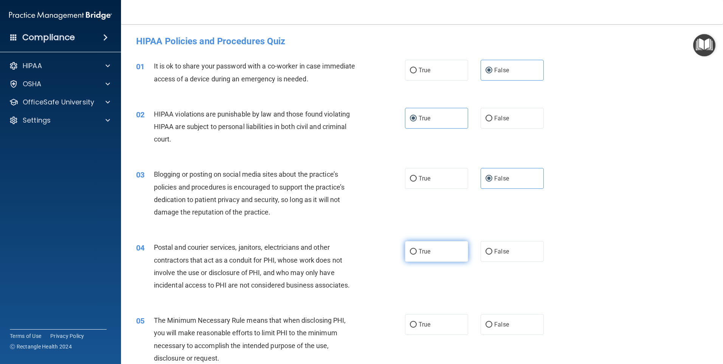
click at [417, 252] on input "True" at bounding box center [413, 252] width 7 height 6
radio input "true"
drag, startPoint x: 428, startPoint y: 316, endPoint x: 425, endPoint y: 322, distance: 6.6
click at [428, 317] on label "True" at bounding box center [436, 324] width 63 height 21
click at [417, 322] on input "True" at bounding box center [413, 325] width 7 height 6
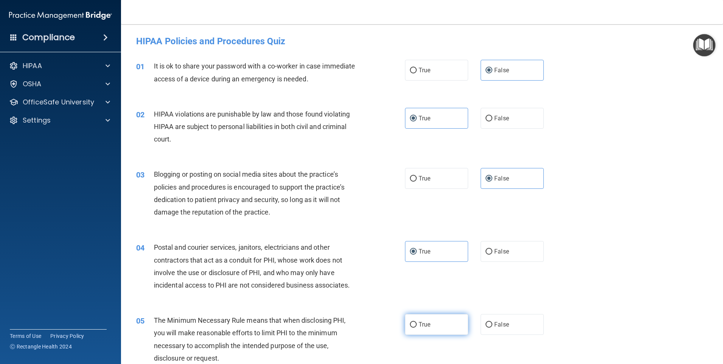
radio input "true"
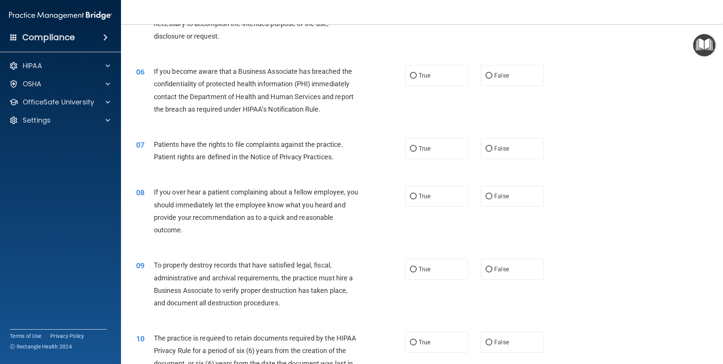
scroll to position [303, 0]
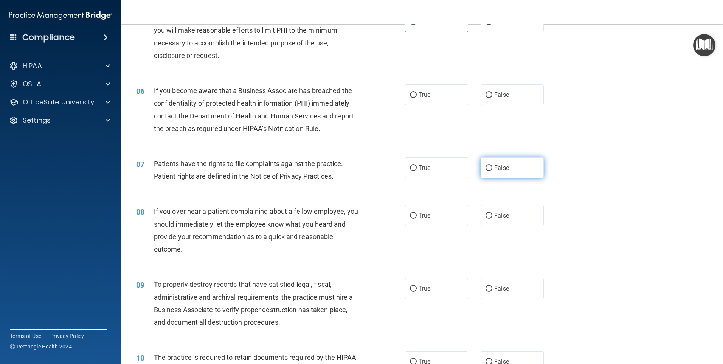
click at [494, 173] on label "False" at bounding box center [512, 167] width 63 height 21
click at [493, 171] on input "False" at bounding box center [489, 168] width 7 height 6
radio input "true"
click at [449, 171] on label "True" at bounding box center [436, 167] width 63 height 21
click at [417, 171] on input "True" at bounding box center [413, 168] width 7 height 6
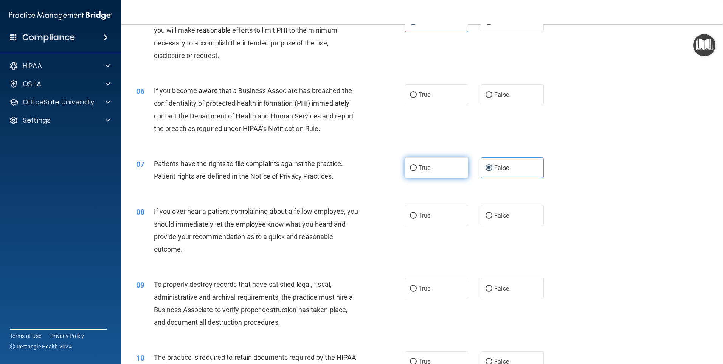
radio input "true"
radio input "false"
drag, startPoint x: 426, startPoint y: 98, endPoint x: 502, endPoint y: 98, distance: 76.4
click at [502, 98] on div "True False" at bounding box center [481, 94] width 152 height 21
click at [507, 98] on label "False" at bounding box center [512, 94] width 63 height 21
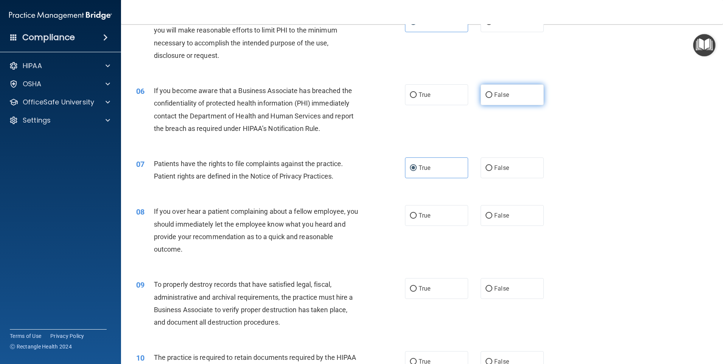
click at [493, 98] on input "False" at bounding box center [489, 95] width 7 height 6
radio input "true"
click at [488, 215] on input "False" at bounding box center [489, 216] width 7 height 6
radio input "true"
click at [488, 293] on label "False" at bounding box center [512, 288] width 63 height 21
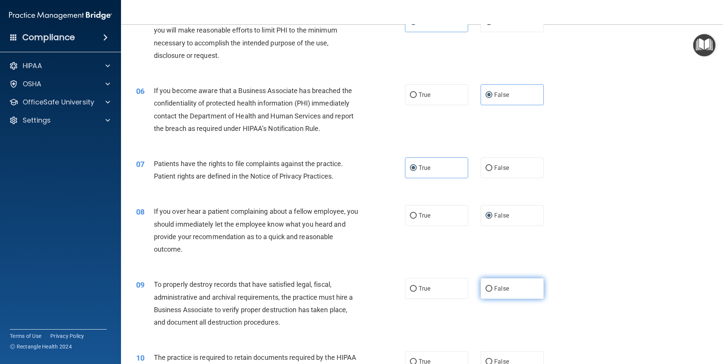
click at [488, 292] on input "False" at bounding box center [489, 289] width 7 height 6
radio input "true"
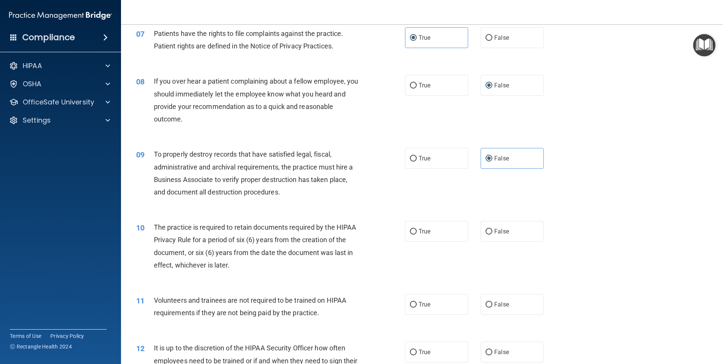
scroll to position [454, 0]
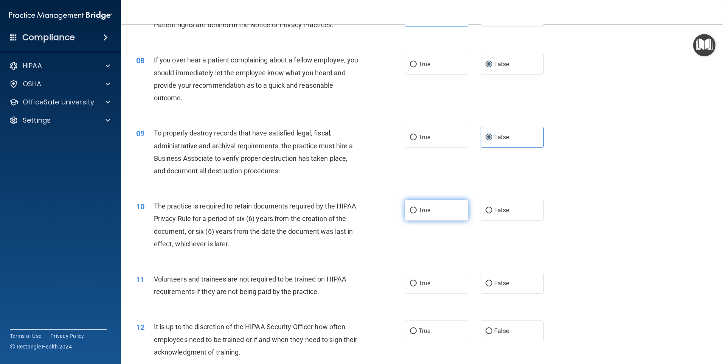
click at [410, 211] on input "True" at bounding box center [413, 211] width 7 height 6
radio input "true"
click at [493, 289] on label "False" at bounding box center [512, 283] width 63 height 21
click at [493, 286] on input "False" at bounding box center [489, 284] width 7 height 6
radio input "true"
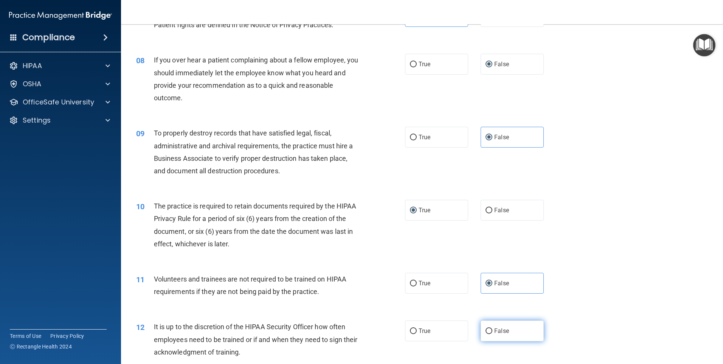
click at [490, 336] on label "False" at bounding box center [512, 330] width 63 height 21
click at [490, 334] on input "False" at bounding box center [489, 331] width 7 height 6
radio input "true"
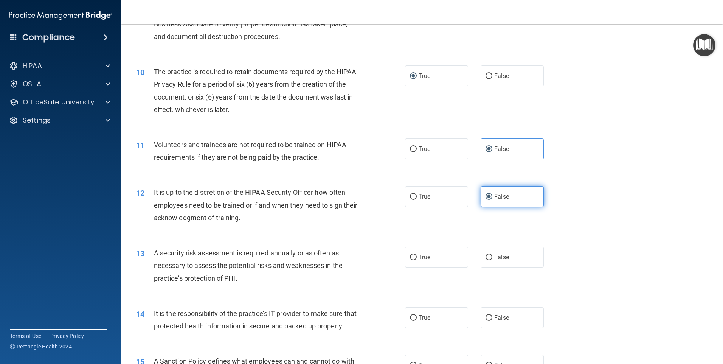
scroll to position [605, 0]
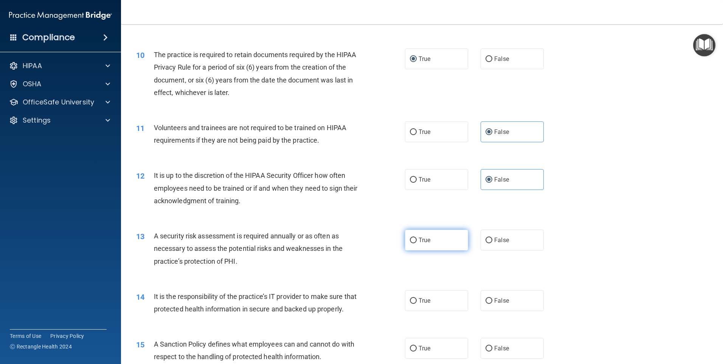
click at [422, 245] on label "True" at bounding box center [436, 240] width 63 height 21
click at [417, 243] on input "True" at bounding box center [413, 241] width 7 height 6
radio input "true"
click at [493, 305] on label "False" at bounding box center [512, 300] width 63 height 21
click at [493, 304] on input "False" at bounding box center [489, 301] width 7 height 6
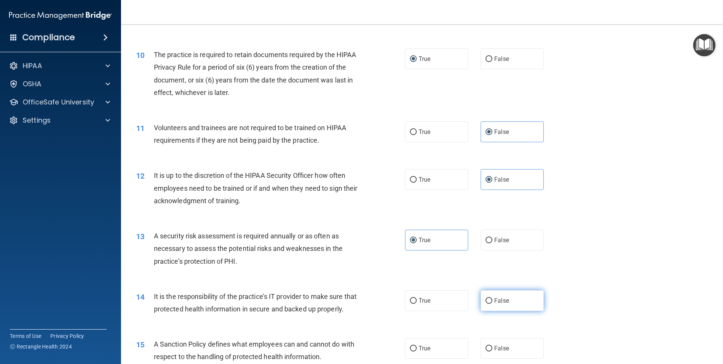
radio input "true"
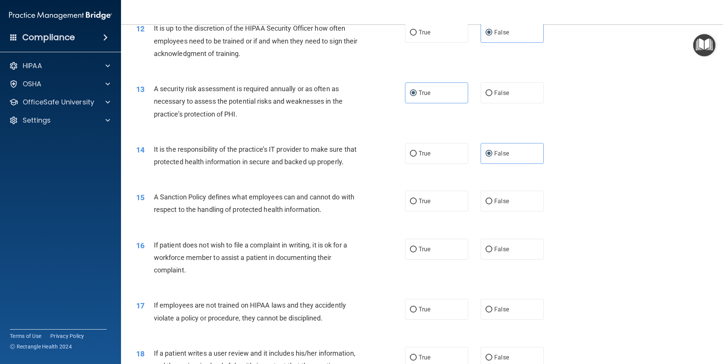
scroll to position [757, 0]
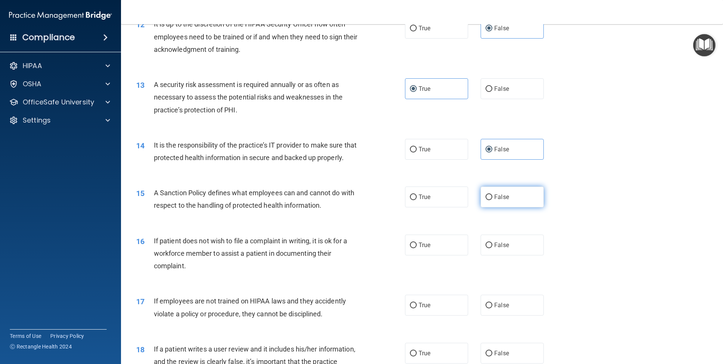
click at [501, 200] on span "False" at bounding box center [501, 196] width 15 height 7
click at [493, 200] on input "False" at bounding box center [489, 197] width 7 height 6
radio input "true"
click at [443, 255] on label "True" at bounding box center [436, 245] width 63 height 21
click at [417, 248] on input "True" at bounding box center [413, 245] width 7 height 6
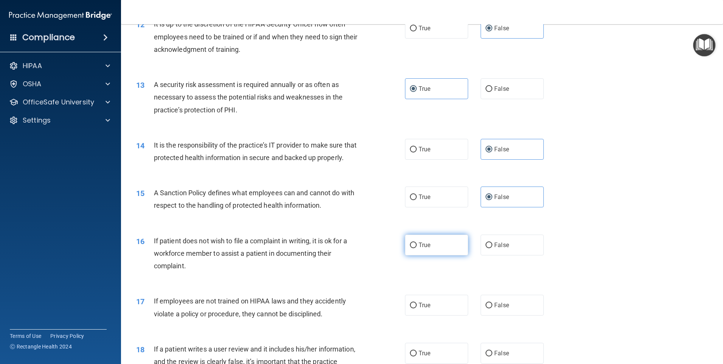
radio input "true"
click at [421, 309] on span "True" at bounding box center [425, 304] width 12 height 7
click at [417, 308] on input "True" at bounding box center [413, 306] width 7 height 6
radio input "true"
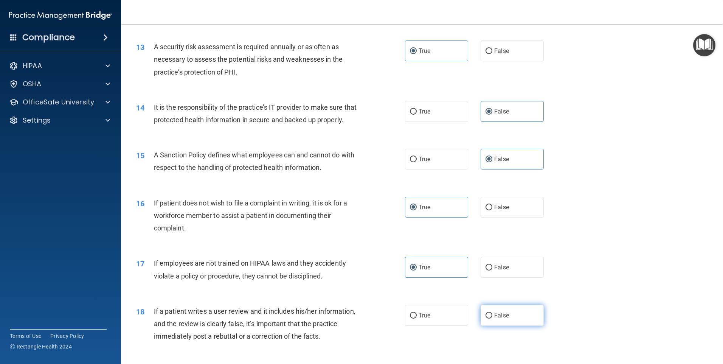
click at [499, 319] on span "False" at bounding box center [501, 315] width 15 height 7
click at [493, 319] on input "False" at bounding box center [489, 316] width 7 height 6
radio input "true"
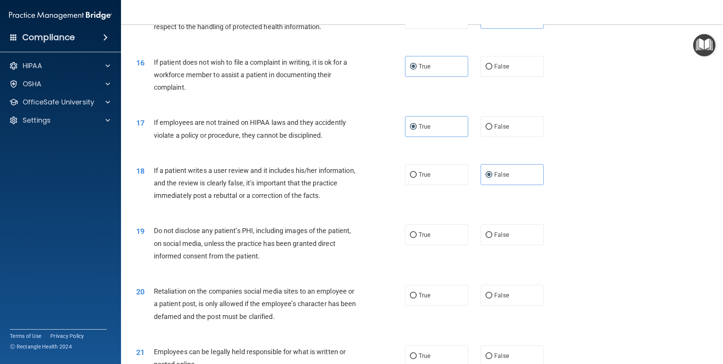
scroll to position [946, 0]
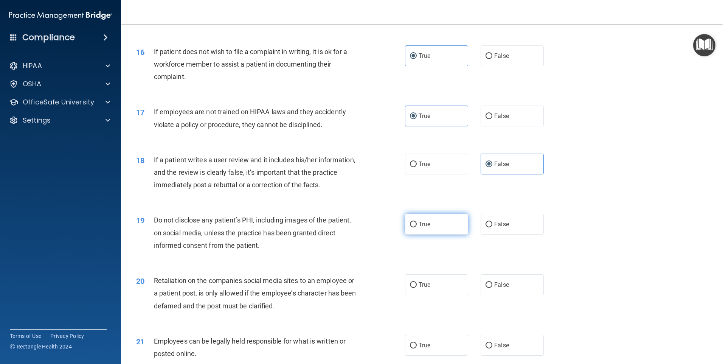
click at [430, 235] on label "True" at bounding box center [436, 224] width 63 height 21
click at [417, 227] on input "True" at bounding box center [413, 225] width 7 height 6
radio input "true"
click at [498, 295] on label "False" at bounding box center [512, 284] width 63 height 21
click at [493, 288] on input "False" at bounding box center [489, 285] width 7 height 6
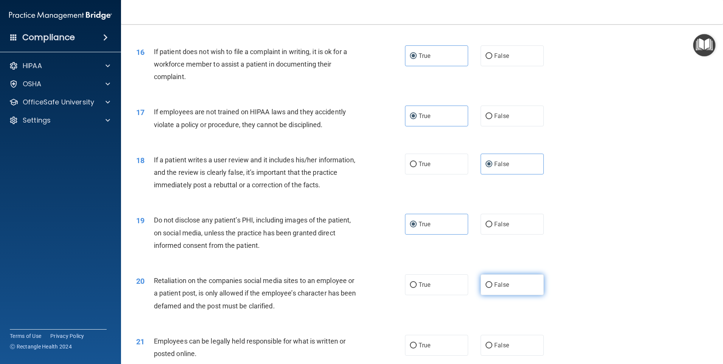
radio input "true"
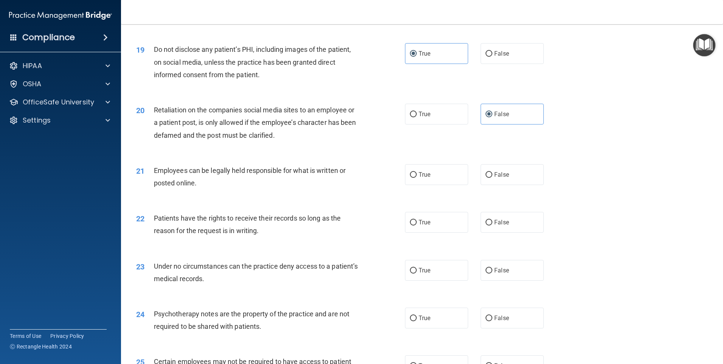
scroll to position [1135, 0]
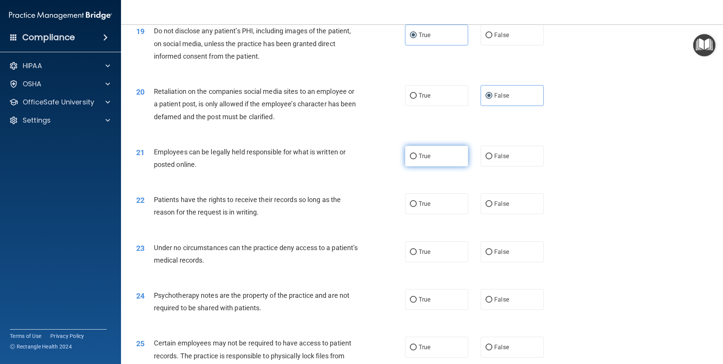
click at [438, 166] on label "True" at bounding box center [436, 156] width 63 height 21
click at [417, 159] on input "True" at bounding box center [413, 157] width 7 height 6
radio input "true"
click at [500, 207] on span "False" at bounding box center [501, 203] width 15 height 7
click at [493, 207] on input "False" at bounding box center [489, 204] width 7 height 6
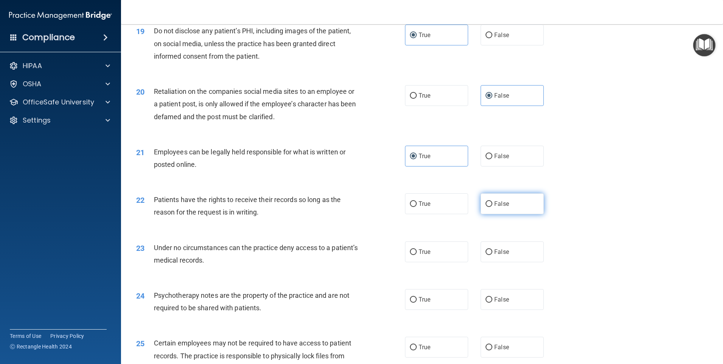
radio input "true"
click at [504, 255] on span "False" at bounding box center [501, 251] width 15 height 7
click at [493, 255] on input "False" at bounding box center [489, 252] width 7 height 6
radio input "true"
click at [454, 310] on label "True" at bounding box center [436, 299] width 63 height 21
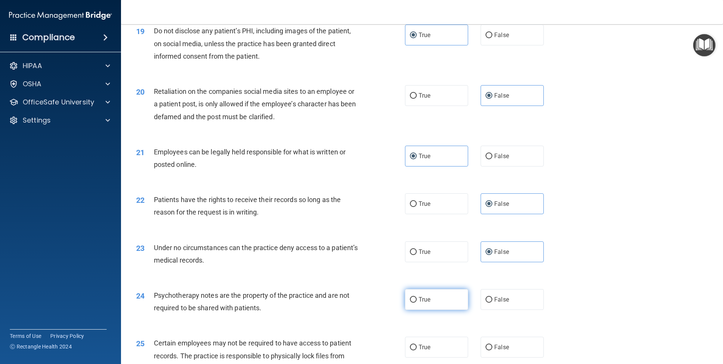
click at [417, 303] on input "True" at bounding box center [413, 300] width 7 height 6
radio input "true"
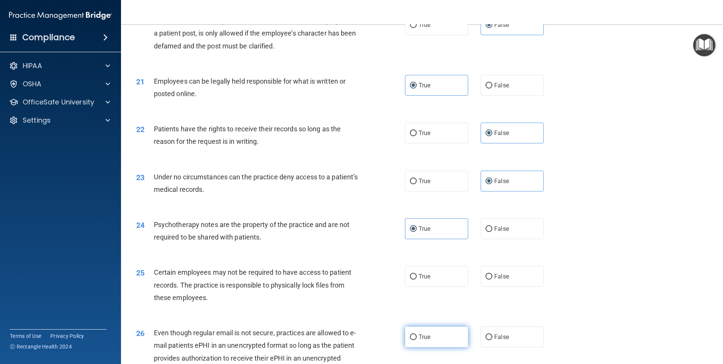
scroll to position [1248, 0]
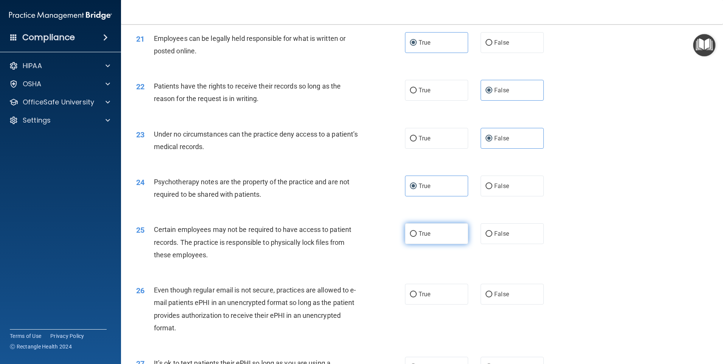
click at [423, 244] on label "True" at bounding box center [436, 233] width 63 height 21
click at [417, 237] on input "True" at bounding box center [413, 234] width 7 height 6
radio input "true"
click at [422, 298] on span "True" at bounding box center [425, 294] width 12 height 7
click at [417, 297] on input "True" at bounding box center [413, 295] width 7 height 6
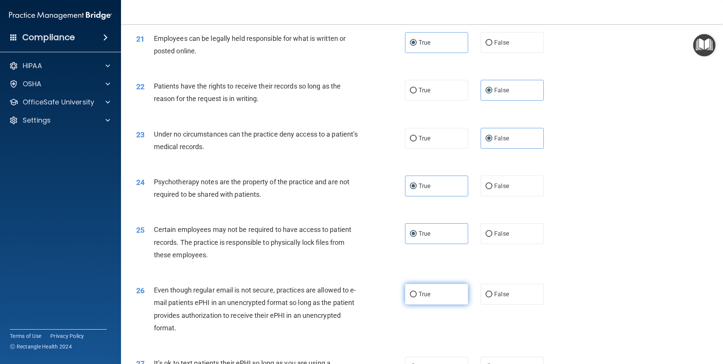
radio input "true"
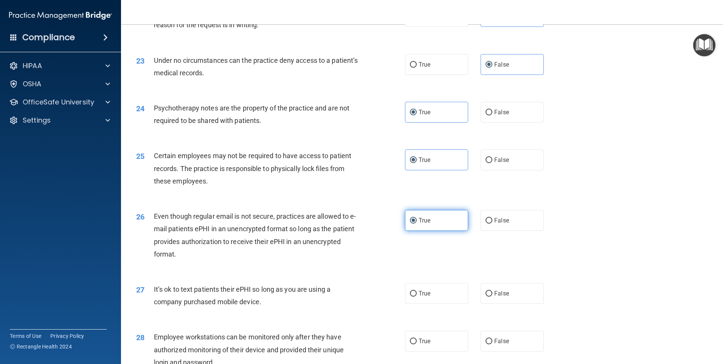
scroll to position [1324, 0]
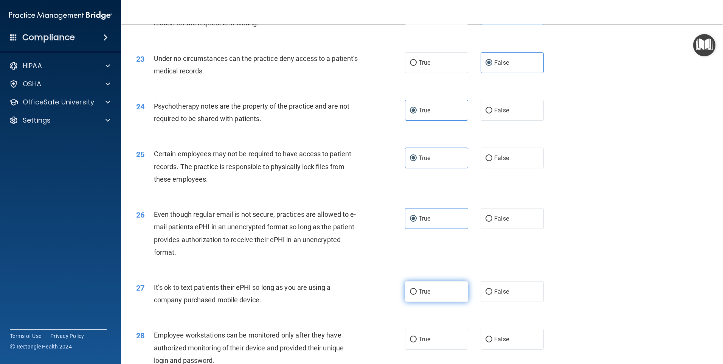
click at [429, 302] on label "True" at bounding box center [436, 291] width 63 height 21
click at [417, 295] on input "True" at bounding box center [413, 292] width 7 height 6
radio input "true"
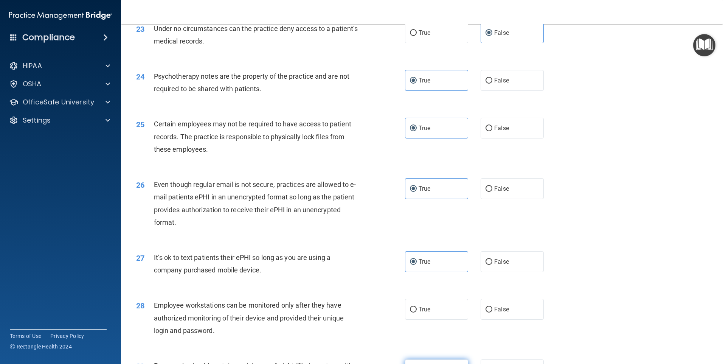
scroll to position [1400, 0]
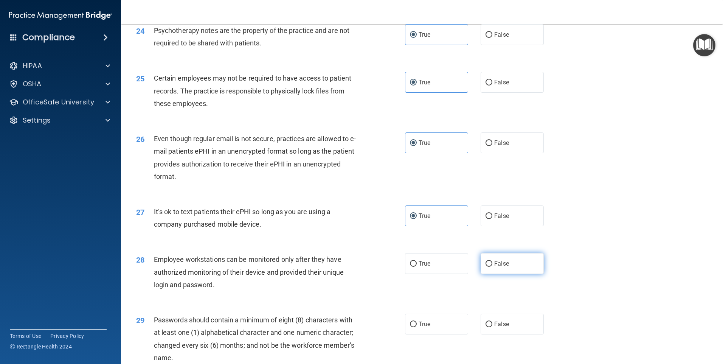
click at [497, 274] on label "False" at bounding box center [512, 263] width 63 height 21
click at [493, 267] on input "False" at bounding box center [489, 264] width 7 height 6
radio input "true"
click at [444, 334] on label "True" at bounding box center [436, 324] width 63 height 21
click at [417, 327] on input "True" at bounding box center [413, 325] width 7 height 6
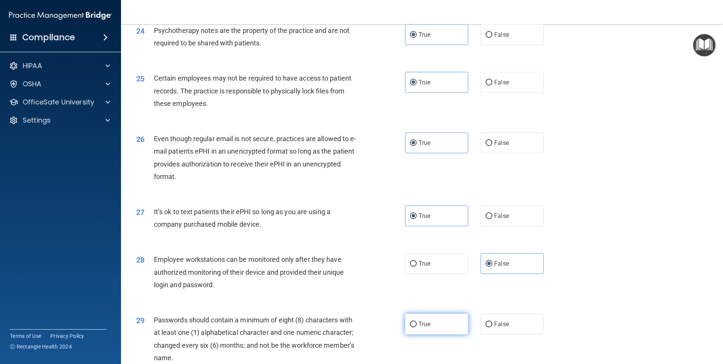
radio input "true"
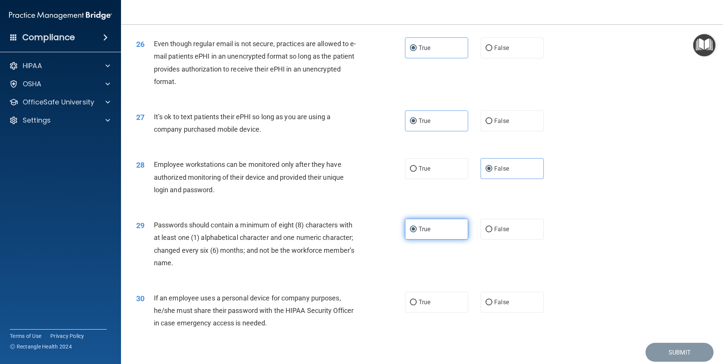
scroll to position [1513, 0]
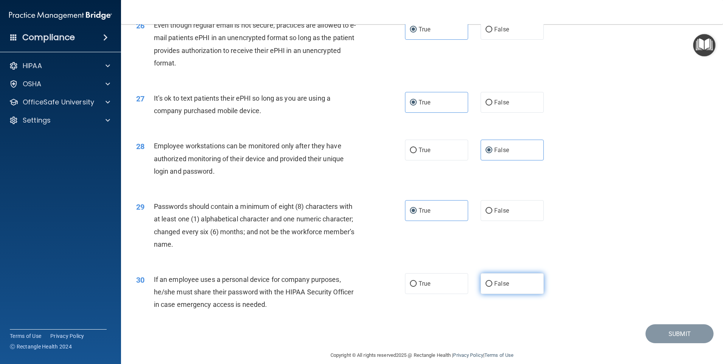
click at [508, 294] on label "False" at bounding box center [512, 283] width 63 height 21
click at [493, 287] on input "False" at bounding box center [489, 284] width 7 height 6
radio input "true"
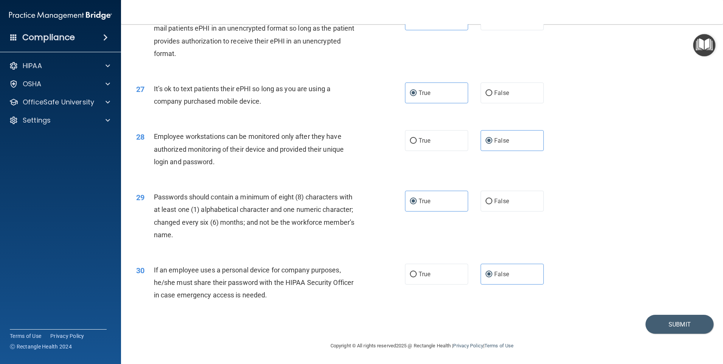
scroll to position [1535, 0]
click at [690, 322] on button "Submit" at bounding box center [680, 324] width 68 height 19
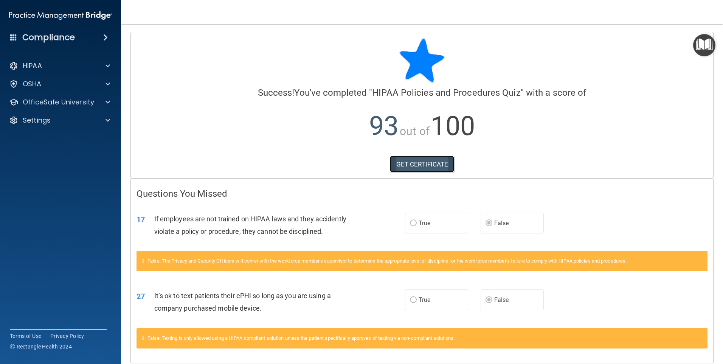
click at [433, 166] on link "GET CERTIFICATE" at bounding box center [422, 164] width 65 height 17
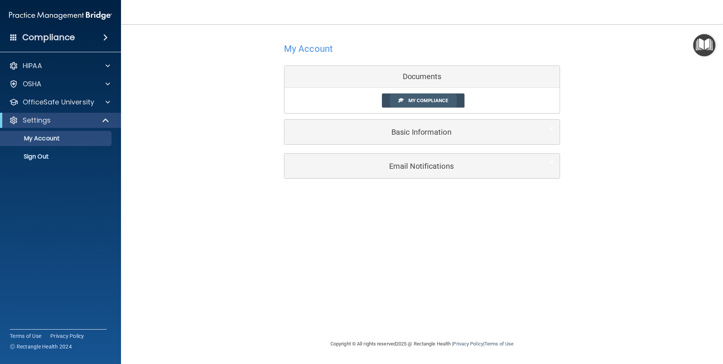
drag, startPoint x: 438, startPoint y: 100, endPoint x: 433, endPoint y: 105, distance: 6.7
click at [437, 100] on span "My Compliance" at bounding box center [429, 101] width 40 height 6
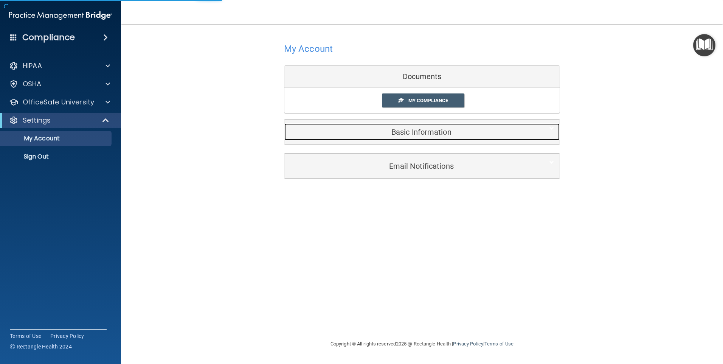
click at [457, 133] on h5 "Basic Information" at bounding box center [410, 132] width 241 height 8
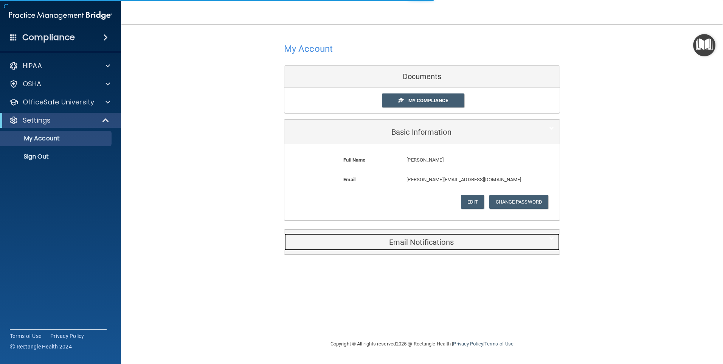
click at [551, 241] on span at bounding box center [552, 238] width 5 height 9
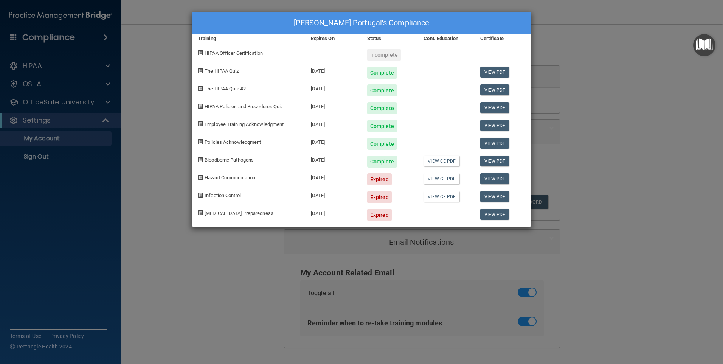
click at [382, 180] on div "Expired" at bounding box center [379, 179] width 25 height 12
drag, startPoint x: 49, startPoint y: 114, endPoint x: 104, endPoint y: 124, distance: 56.2
click at [50, 116] on div "[PERSON_NAME] Portugal's Compliance Training Expires On Status Cont. Education …" at bounding box center [361, 182] width 723 height 364
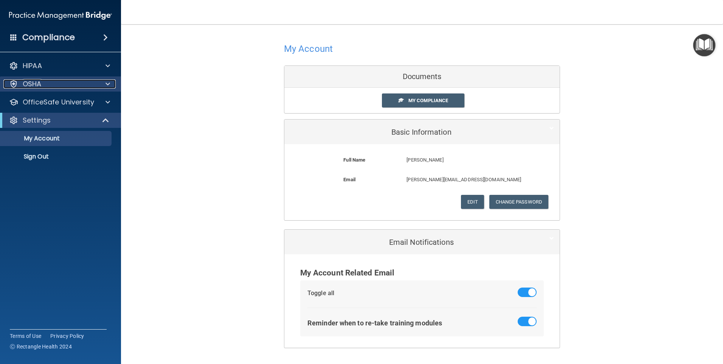
click at [60, 87] on div "OSHA" at bounding box center [50, 83] width 94 height 9
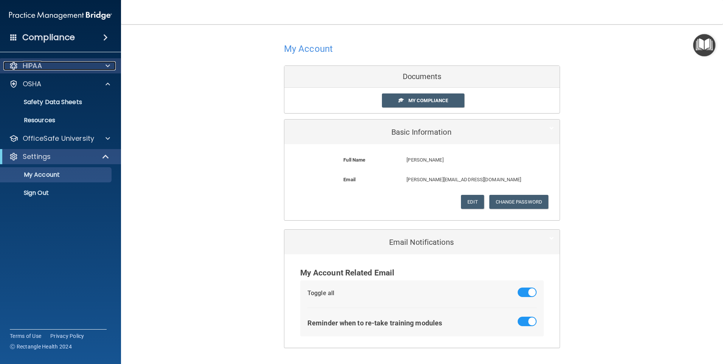
click at [84, 68] on div "HIPAA" at bounding box center [50, 65] width 94 height 9
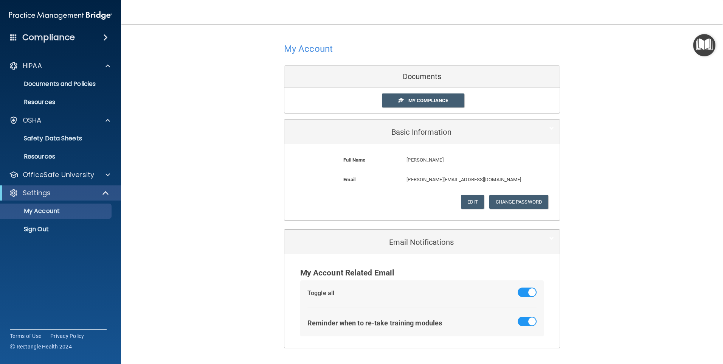
drag, startPoint x: 418, startPoint y: 93, endPoint x: 420, endPoint y: 113, distance: 19.8
click at [417, 98] on div "My Compliance My Compliance My BAA" at bounding box center [421, 100] width 275 height 25
click at [418, 99] on span "My Compliance" at bounding box center [429, 101] width 40 height 6
click at [414, 96] on link "My Compliance" at bounding box center [423, 100] width 83 height 14
click at [415, 98] on span "My Compliance" at bounding box center [429, 101] width 40 height 6
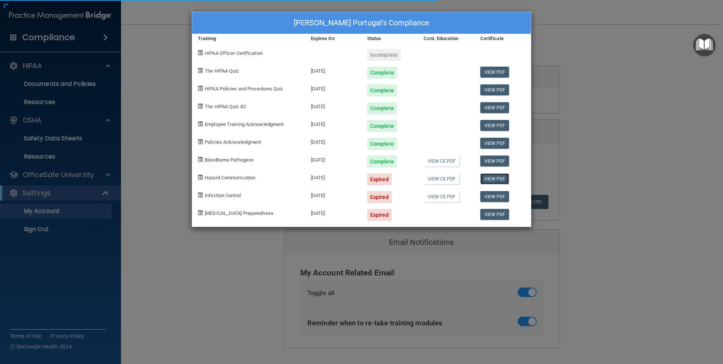
click at [496, 179] on link "View PDF" at bounding box center [494, 178] width 29 height 11
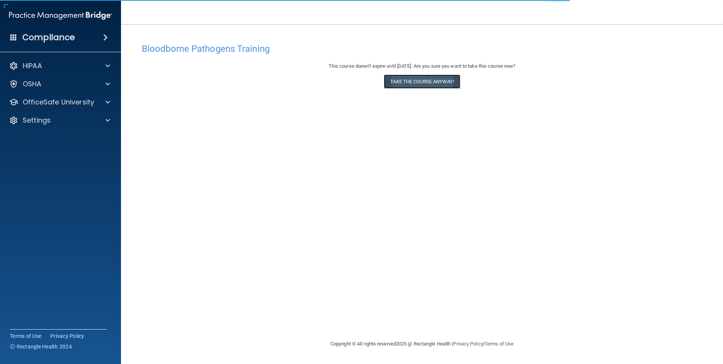
click at [426, 79] on button "Take the course anyway!" at bounding box center [422, 82] width 76 height 14
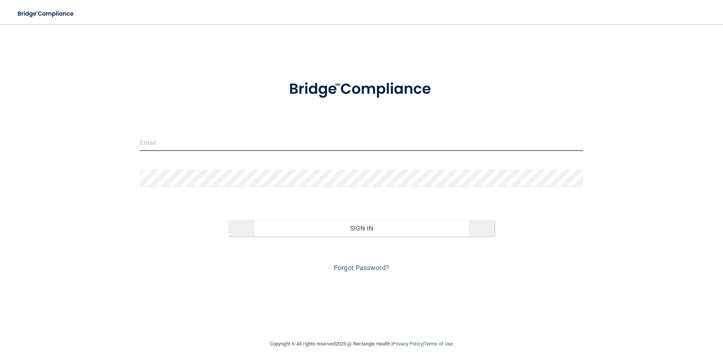
type input "[PERSON_NAME][EMAIL_ADDRESS][DOMAIN_NAME]"
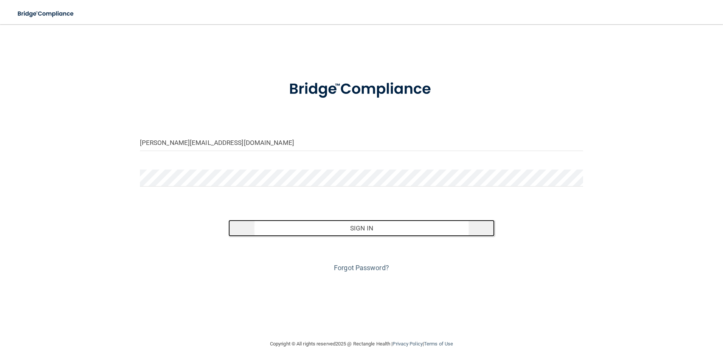
click at [382, 231] on button "Sign In" at bounding box center [361, 228] width 266 height 17
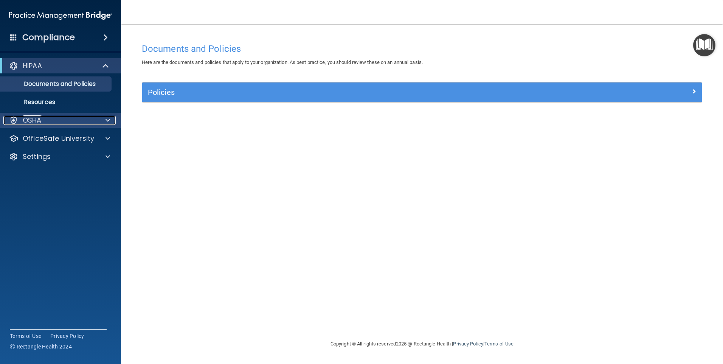
click at [98, 119] on div at bounding box center [106, 120] width 19 height 9
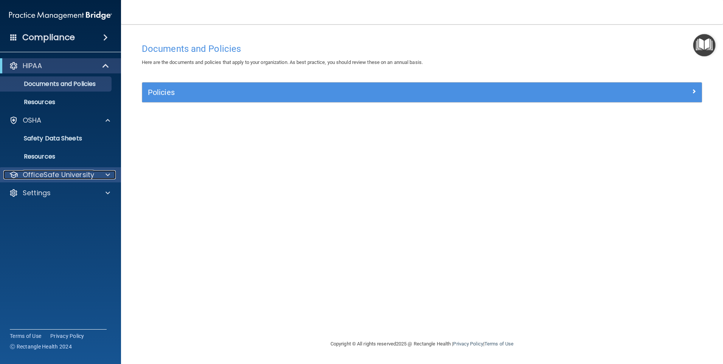
click at [108, 174] on span at bounding box center [108, 174] width 5 height 9
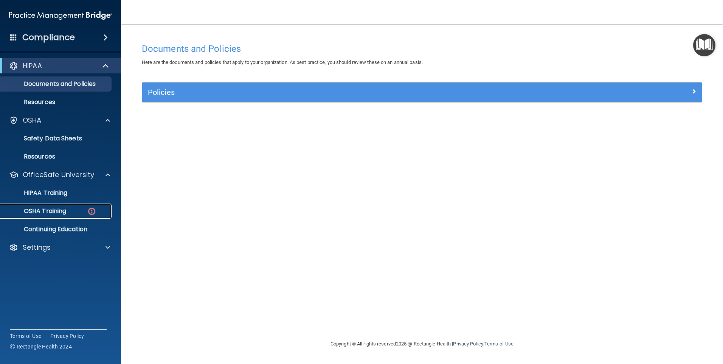
click at [82, 205] on link "OSHA Training" at bounding box center [51, 211] width 119 height 15
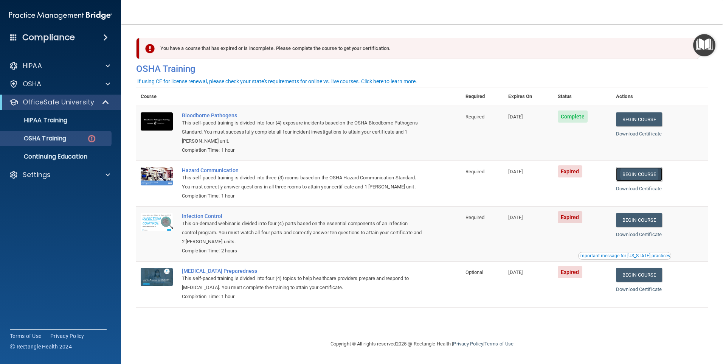
click at [659, 176] on link "Begin Course" at bounding box center [639, 174] width 46 height 14
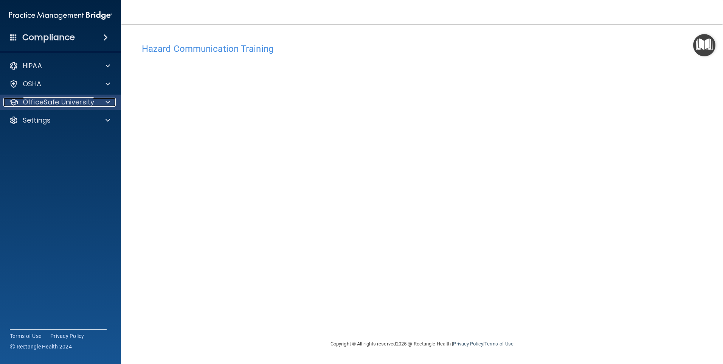
click at [107, 103] on span at bounding box center [108, 102] width 5 height 9
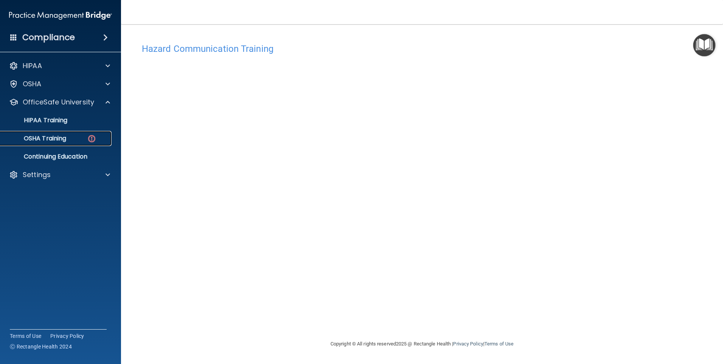
click at [82, 136] on div "OSHA Training" at bounding box center [56, 139] width 103 height 8
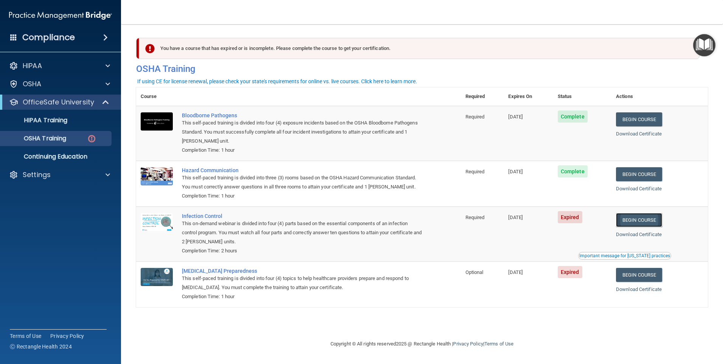
click at [650, 222] on link "Begin Course" at bounding box center [639, 220] width 46 height 14
